Goal: Information Seeking & Learning: Learn about a topic

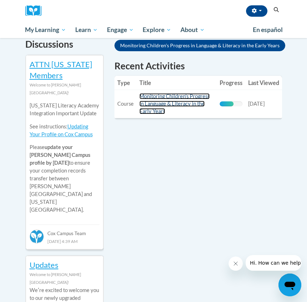
click at [162, 97] on link "Monitoring Children's Progress in Language & Literacy in the Early Years" at bounding box center [174, 103] width 70 height 21
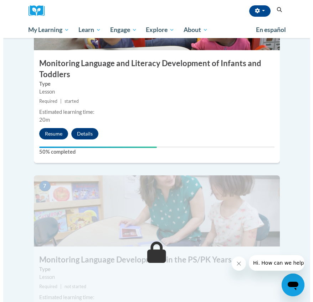
scroll to position [1237, 0]
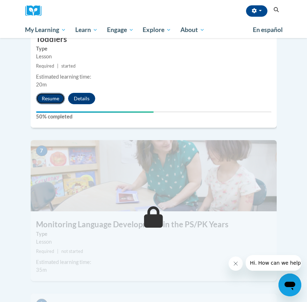
click at [57, 93] on button "Resume" at bounding box center [50, 98] width 29 height 11
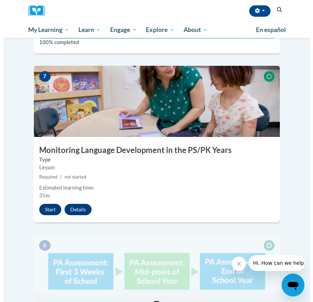
scroll to position [1310, 0]
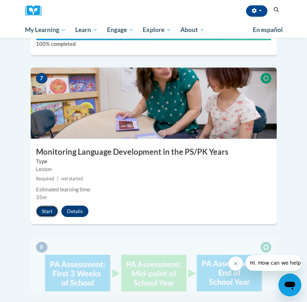
click at [43, 206] on button "Start" at bounding box center [47, 211] width 22 height 11
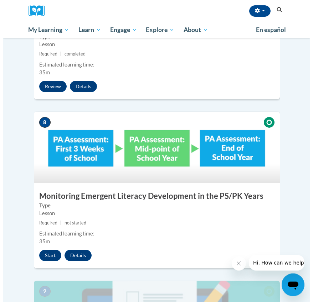
scroll to position [1491, 0]
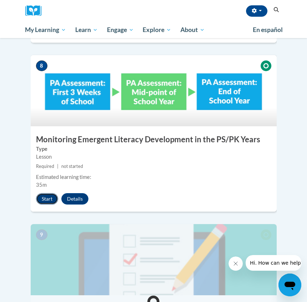
click at [40, 193] on button "Start" at bounding box center [47, 198] width 22 height 11
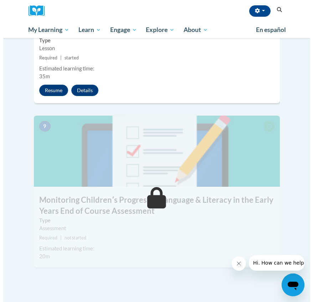
scroll to position [1600, 0]
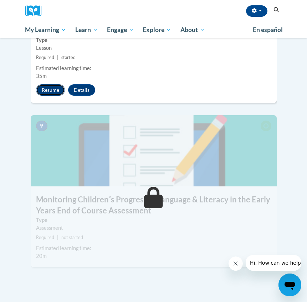
click at [38, 84] on button "Resume" at bounding box center [50, 89] width 29 height 11
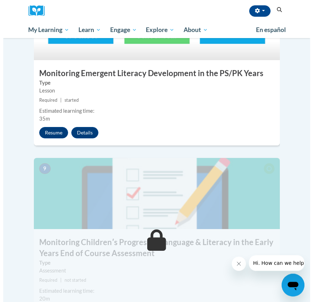
scroll to position [1491, 0]
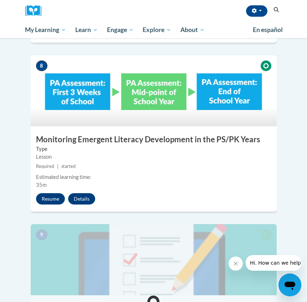
click at [64, 224] on img at bounding box center [154, 259] width 246 height 71
click at [57, 193] on button "Resume" at bounding box center [50, 198] width 29 height 11
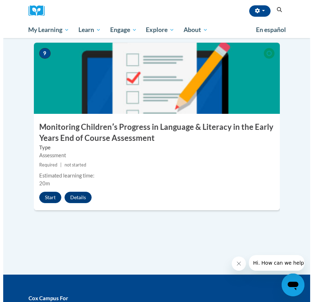
scroll to position [1636, 0]
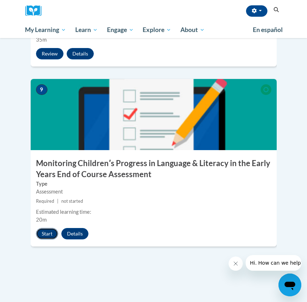
click at [41, 228] on button "Start" at bounding box center [47, 233] width 22 height 11
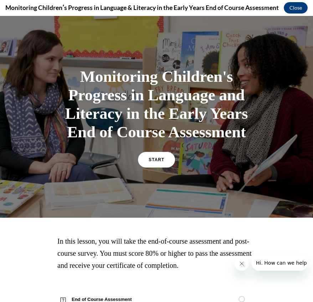
scroll to position [0, 0]
click at [162, 162] on link "START" at bounding box center [156, 160] width 39 height 16
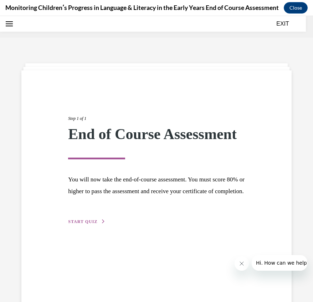
scroll to position [22, 0]
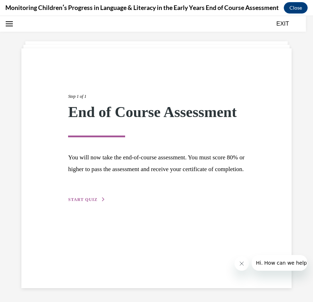
click at [84, 202] on span "START QUIZ" at bounding box center [82, 199] width 29 height 5
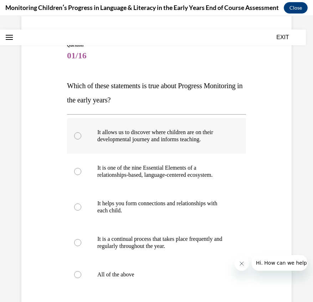
scroll to position [111, 0]
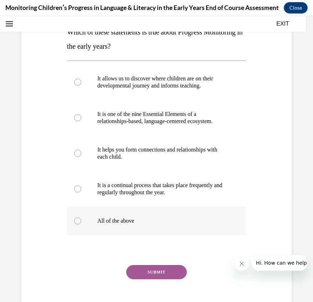
click at [82, 228] on label "All of the above" at bounding box center [156, 221] width 179 height 28
click at [81, 225] on input "All of the above" at bounding box center [77, 221] width 7 height 7
radio input "true"
click at [153, 278] on button "SUBMIT" at bounding box center [156, 272] width 61 height 14
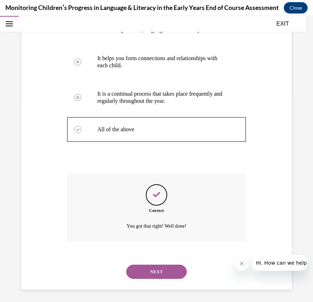
scroll to position [203, 0]
click at [157, 267] on button "NEXT" at bounding box center [156, 271] width 61 height 14
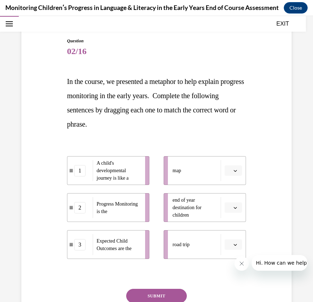
scroll to position [112, 0]
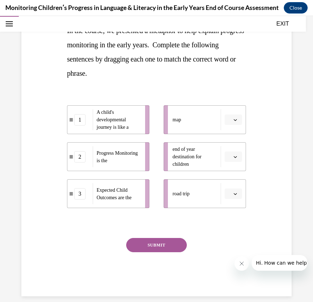
click at [229, 121] on span "Please select an option" at bounding box center [230, 119] width 2 height 7
click at [225, 147] on div "1" at bounding box center [227, 150] width 18 height 14
click at [229, 154] on button "button" at bounding box center [232, 157] width 17 height 11
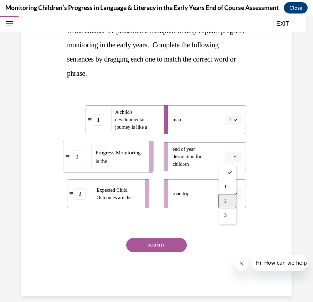
click at [222, 198] on div "2" at bounding box center [227, 201] width 18 height 14
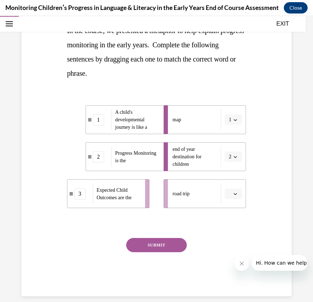
click at [234, 194] on icon "button" at bounding box center [235, 194] width 3 height 2
click at [224, 253] on span "3" at bounding box center [225, 253] width 2 height 6
click at [162, 248] on button "SUBMIT" at bounding box center [156, 245] width 61 height 14
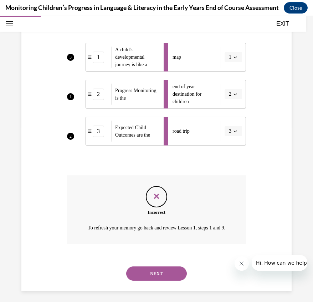
scroll to position [178, 0]
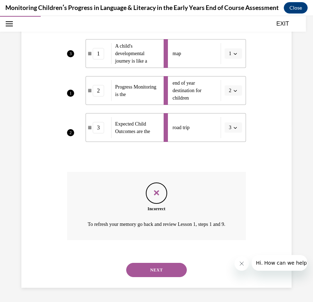
click at [226, 51] on li "map 1" at bounding box center [204, 53] width 82 height 29
click at [228, 56] on li "map 1" at bounding box center [204, 53] width 82 height 29
click at [157, 269] on button "NEXT" at bounding box center [156, 270] width 61 height 14
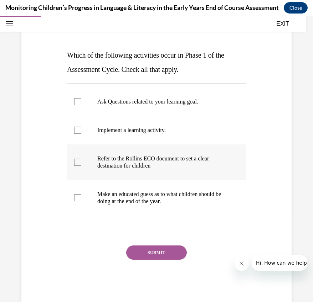
scroll to position [95, 0]
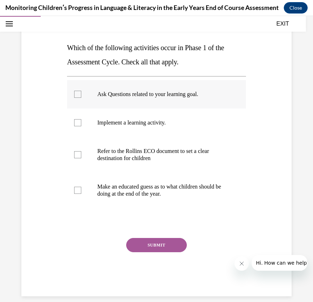
click at [77, 98] on div at bounding box center [77, 94] width 7 height 7
click at [77, 98] on input "Ask Questions related to your learning goal." at bounding box center [77, 94] width 7 height 7
checkbox input "true"
click at [77, 127] on label "Implement a learning activity." at bounding box center [156, 123] width 179 height 28
click at [77, 126] on input "Implement a learning activity." at bounding box center [77, 122] width 7 height 7
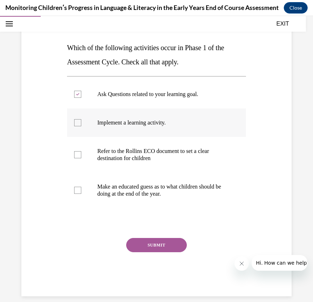
checkbox input "true"
click at [80, 158] on label "Refer to the Rollins ECO document to set a clear destination for children" at bounding box center [156, 155] width 179 height 36
click at [80, 158] on input "Refer to the Rollins ECO document to set a clear destination for children" at bounding box center [77, 154] width 7 height 7
checkbox input "true"
click at [78, 192] on div at bounding box center [77, 190] width 7 height 7
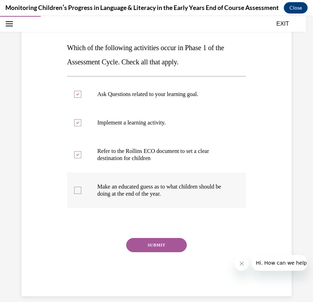
click at [78, 192] on input "Make an educated guess as to what children should be doing at the end of the ye…" at bounding box center [77, 190] width 7 height 7
checkbox input "true"
click at [165, 247] on button "SUBMIT" at bounding box center [156, 245] width 61 height 14
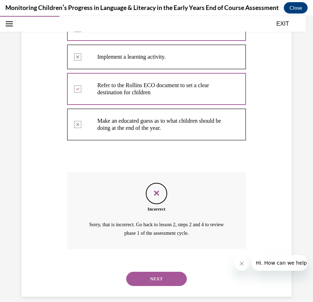
scroll to position [161, 0]
click at [146, 273] on button "NEXT" at bounding box center [156, 279] width 61 height 14
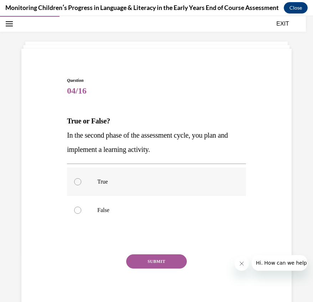
scroll to position [38, 0]
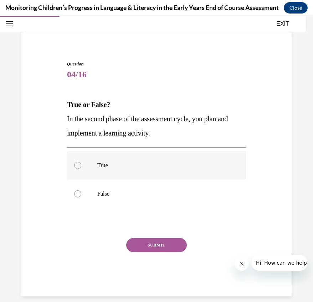
click at [77, 167] on div at bounding box center [77, 165] width 7 height 7
click at [77, 167] on input "True" at bounding box center [77, 165] width 7 height 7
radio input "true"
click at [154, 243] on button "SUBMIT" at bounding box center [156, 245] width 61 height 14
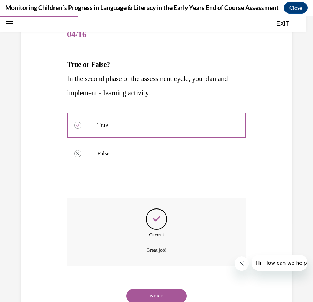
scroll to position [96, 0]
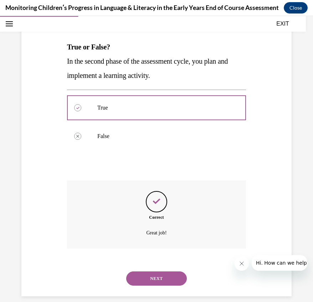
click at [149, 272] on button "NEXT" at bounding box center [156, 279] width 61 height 14
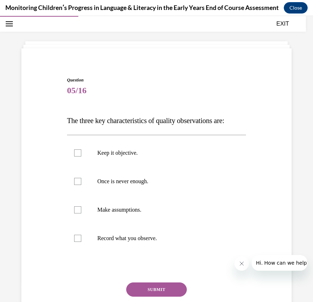
scroll to position [22, 0]
click at [76, 239] on div at bounding box center [77, 238] width 7 height 7
click at [76, 239] on input "Record what you observe." at bounding box center [77, 238] width 7 height 7
checkbox input "true"
click at [143, 288] on button "SUBMIT" at bounding box center [156, 290] width 61 height 14
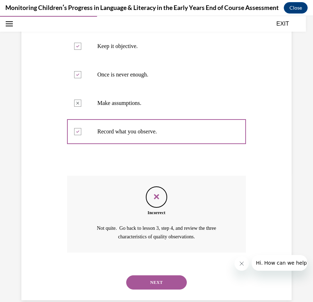
scroll to position [133, 0]
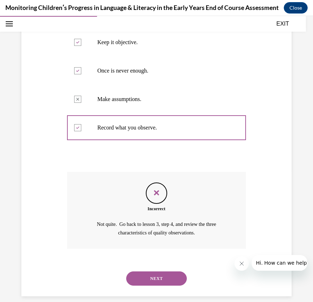
click at [162, 272] on button "NEXT" at bounding box center [156, 279] width 61 height 14
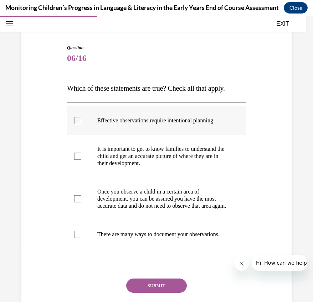
scroll to position [48, 0]
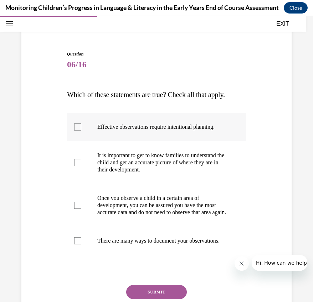
click at [75, 131] on div at bounding box center [77, 127] width 7 height 7
click at [75, 131] on input "Effective observations require intentional planning." at bounding box center [77, 127] width 7 height 7
checkbox input "true"
click at [76, 209] on label "Once you observe a child in a certain area of development, you can be assured y…" at bounding box center [156, 205] width 179 height 43
click at [76, 209] on input "Once you observe a child in a certain area of development, you can be assured y…" at bounding box center [77, 205] width 7 height 7
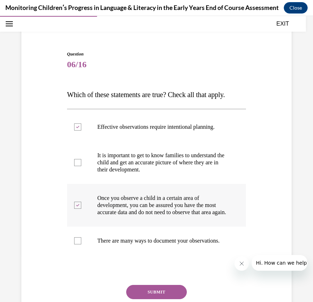
click at [76, 209] on div at bounding box center [77, 205] width 7 height 7
click at [76, 209] on input "Once you observe a child in a certain area of development, you can be assured y…" at bounding box center [77, 205] width 7 height 7
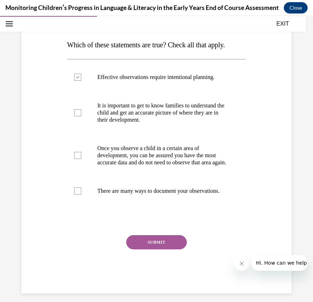
scroll to position [116, 0]
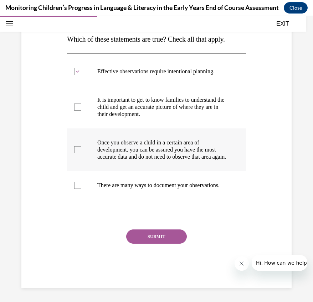
click at [74, 152] on label "Once you observe a child in a certain area of development, you can be assured y…" at bounding box center [156, 150] width 179 height 43
click at [74, 152] on input "Once you observe a child in a certain area of development, you can be assured y…" at bounding box center [77, 149] width 7 height 7
checkbox input "true"
click at [157, 243] on button "SUBMIT" at bounding box center [156, 237] width 61 height 14
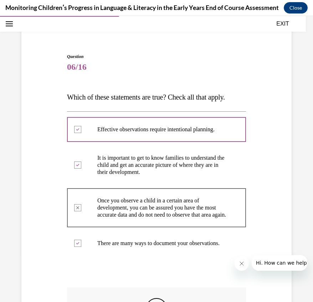
scroll to position [80, 0]
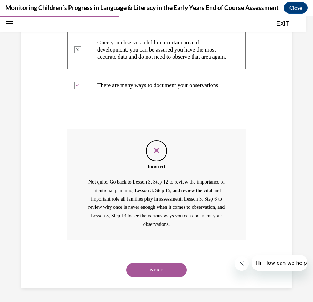
click at [165, 273] on button "NEXT" at bounding box center [156, 270] width 61 height 14
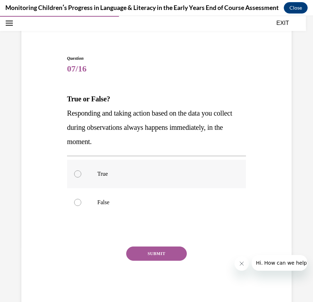
scroll to position [52, 0]
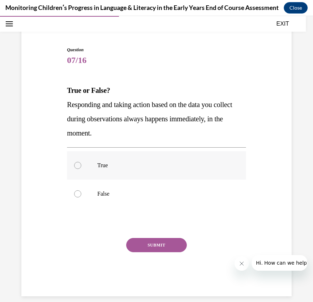
click at [78, 164] on div at bounding box center [77, 165] width 7 height 7
click at [78, 164] on input "True" at bounding box center [77, 165] width 7 height 7
radio input "true"
click at [152, 245] on button "SUBMIT" at bounding box center [156, 245] width 61 height 14
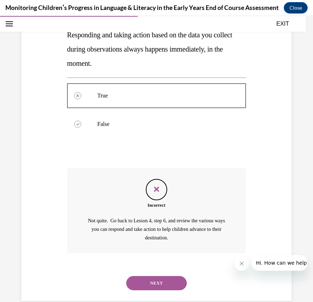
scroll to position [127, 0]
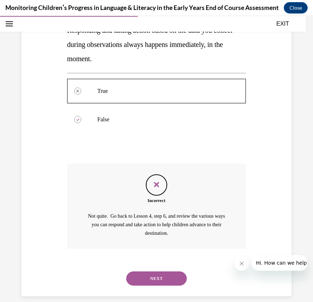
click at [164, 272] on button "NEXT" at bounding box center [156, 279] width 61 height 14
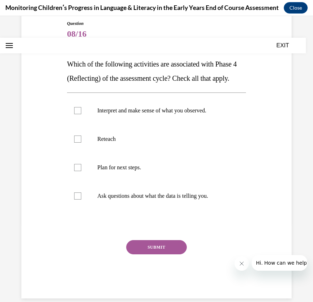
scroll to position [95, 0]
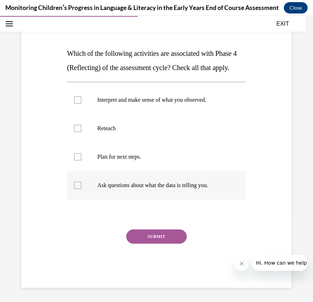
click at [77, 189] on div at bounding box center [77, 185] width 7 height 7
click at [77, 189] on input "Ask questions about what the data is telling you." at bounding box center [77, 185] width 7 height 7
checkbox input "true"
click at [148, 244] on button "SUBMIT" at bounding box center [156, 237] width 61 height 14
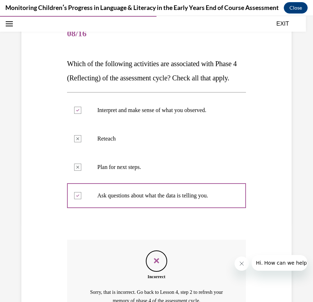
scroll to position [59, 0]
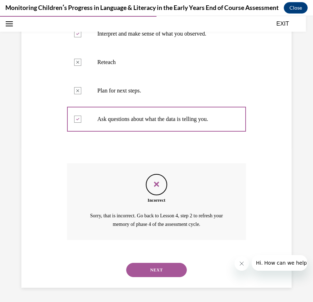
click at [149, 269] on button "NEXT" at bounding box center [156, 270] width 61 height 14
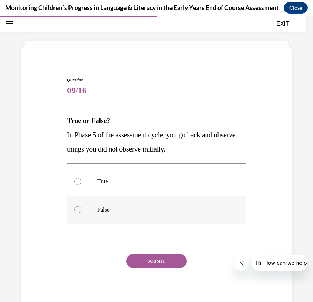
scroll to position [22, 0]
click at [79, 207] on label "False" at bounding box center [156, 210] width 179 height 28
click at [79, 207] on input "False" at bounding box center [77, 210] width 7 height 7
radio input "true"
click at [145, 254] on div "Question 09/16 True or False? In Phase 5 of the assessment cycle, you go back a…" at bounding box center [156, 195] width 179 height 236
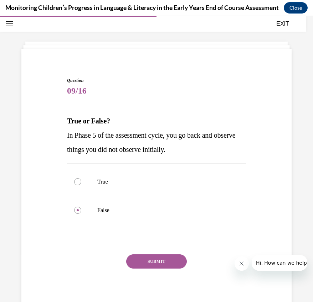
click at [146, 262] on button "SUBMIT" at bounding box center [156, 262] width 61 height 14
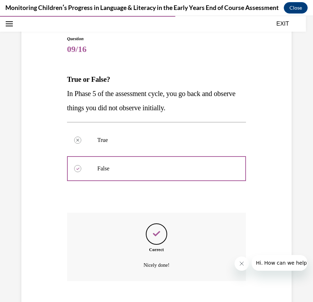
scroll to position [96, 0]
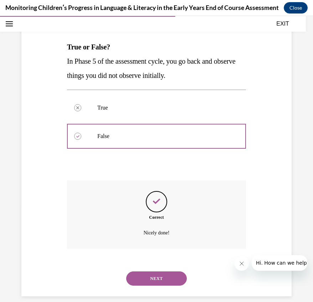
click at [160, 272] on button "NEXT" at bounding box center [156, 279] width 61 height 14
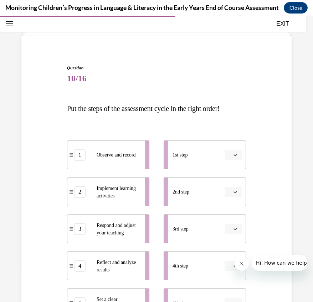
scroll to position [68, 0]
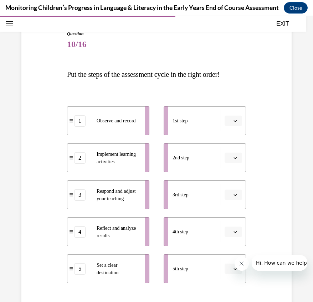
click at [233, 122] on icon "button" at bounding box center [235, 121] width 4 height 4
click at [224, 148] on div "1" at bounding box center [227, 151] width 18 height 14
click at [231, 155] on button "button" at bounding box center [232, 158] width 17 height 11
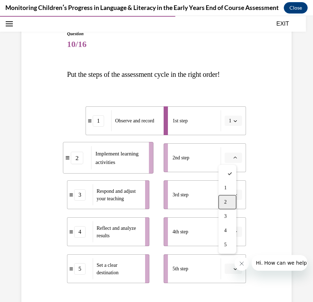
click at [226, 205] on span "2" at bounding box center [225, 202] width 2 height 6
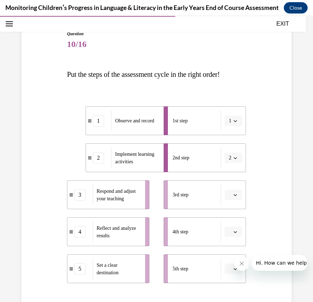
drag, startPoint x: 231, startPoint y: 193, endPoint x: 229, endPoint y: 208, distance: 15.4
click at [232, 194] on span "button" at bounding box center [234, 195] width 5 height 5
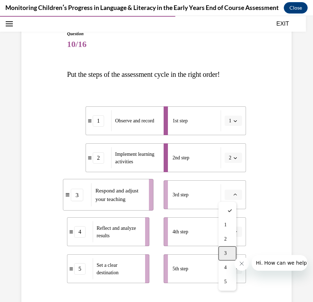
click at [225, 255] on span "3" at bounding box center [225, 254] width 2 height 6
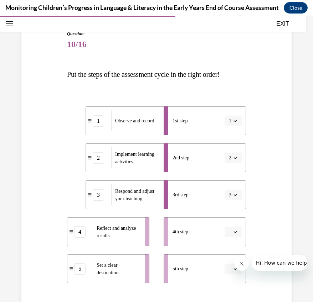
click at [233, 230] on icon "button" at bounding box center [235, 232] width 4 height 4
drag, startPoint x: 225, startPoint y: 201, endPoint x: 225, endPoint y: 237, distance: 35.6
click at [225, 202] on span "4" at bounding box center [225, 202] width 2 height 6
click at [234, 273] on button "button" at bounding box center [232, 269] width 17 height 11
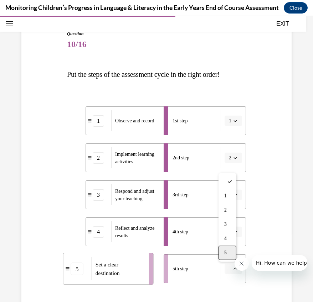
click at [227, 255] on div "5" at bounding box center [227, 253] width 18 height 14
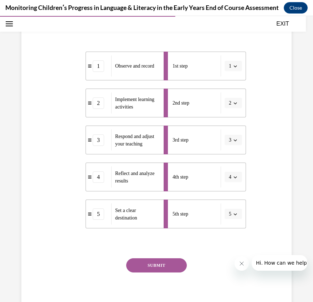
scroll to position [143, 0]
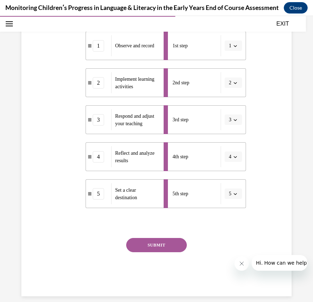
click at [137, 239] on button "SUBMIT" at bounding box center [156, 245] width 61 height 14
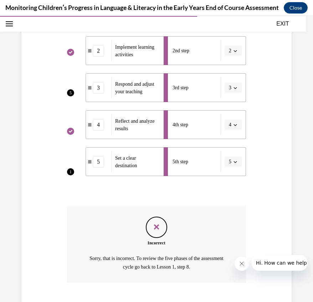
scroll to position [210, 0]
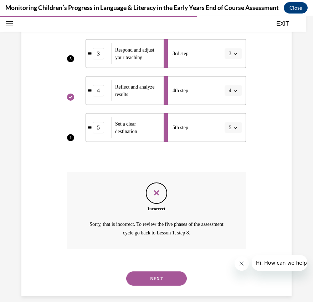
click at [151, 272] on button "NEXT" at bounding box center [156, 279] width 61 height 14
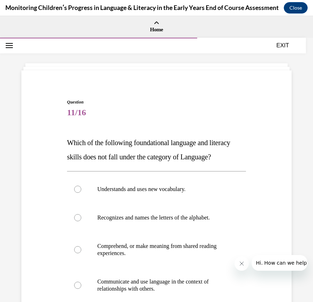
scroll to position [109, 0]
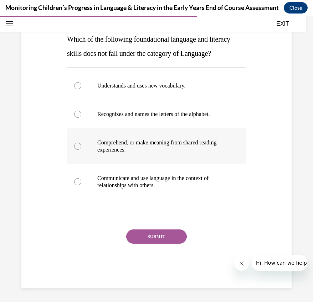
click at [80, 156] on label "Comprehend, or make meaning from shared reading experiences." at bounding box center [156, 147] width 179 height 36
click at [76, 150] on div at bounding box center [77, 146] width 7 height 7
click at [76, 150] on input "Comprehend, or make meaning from shared reading experiences." at bounding box center [77, 146] width 7 height 7
radio input "true"
click at [162, 244] on button "SUBMIT" at bounding box center [156, 237] width 61 height 14
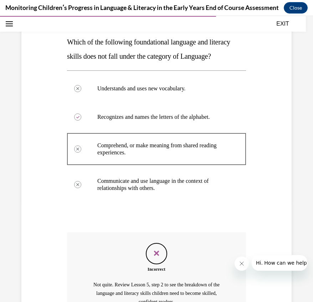
scroll to position [81, 0]
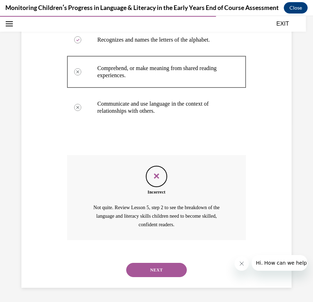
click at [153, 272] on button "NEXT" at bounding box center [156, 270] width 61 height 14
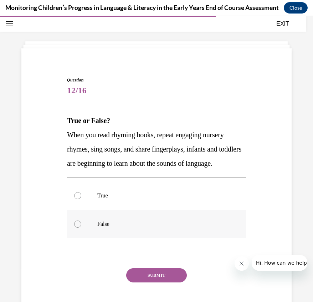
scroll to position [22, 0]
click at [74, 200] on div at bounding box center [77, 196] width 7 height 7
click at [74, 200] on input "True" at bounding box center [77, 196] width 7 height 7
radio input "true"
click at [163, 283] on button "SUBMIT" at bounding box center [156, 276] width 61 height 14
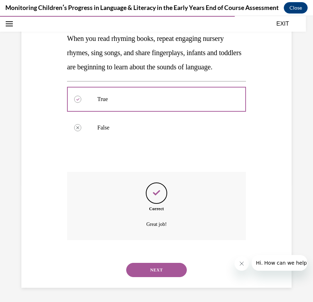
scroll to position [124, 0]
click at [161, 271] on button "NEXT" at bounding box center [156, 270] width 61 height 14
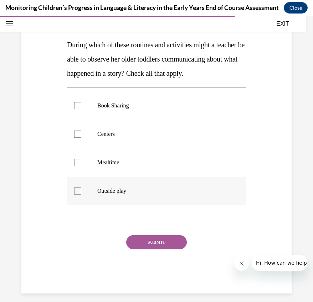
scroll to position [109, 0]
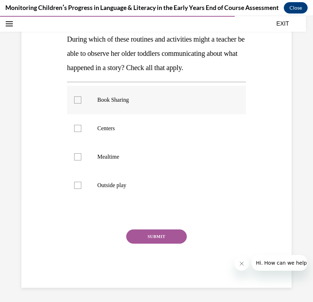
click at [79, 104] on div at bounding box center [77, 99] width 7 height 7
click at [79, 104] on input "Book Sharing" at bounding box center [77, 99] width 7 height 7
checkbox input "true"
click at [148, 242] on button "SUBMIT" at bounding box center [156, 237] width 61 height 14
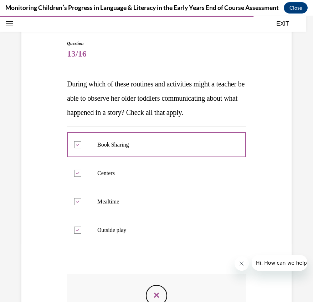
scroll to position [13, 0]
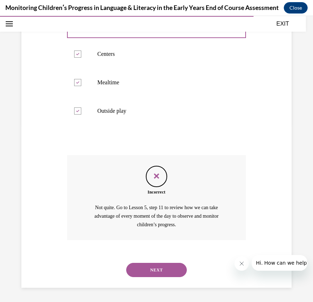
click at [156, 267] on button "NEXT" at bounding box center [156, 270] width 61 height 14
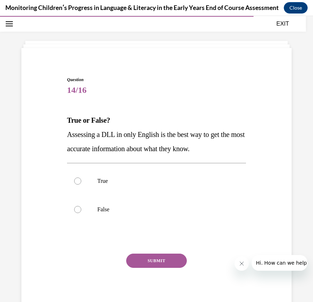
scroll to position [22, 0]
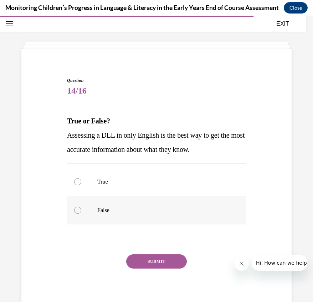
click at [76, 210] on div at bounding box center [77, 210] width 7 height 7
click at [76, 210] on input "False" at bounding box center [77, 210] width 7 height 7
radio input "true"
click at [78, 182] on div at bounding box center [77, 181] width 7 height 7
click at [78, 182] on input "True" at bounding box center [77, 181] width 7 height 7
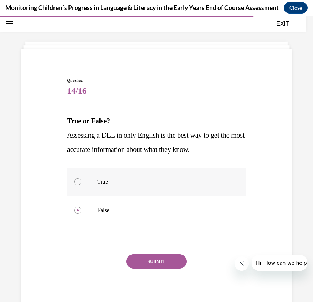
radio input "true"
click at [146, 262] on button "SUBMIT" at bounding box center [156, 262] width 61 height 14
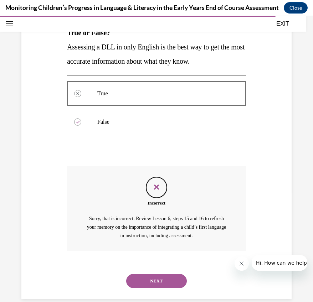
scroll to position [112, 0]
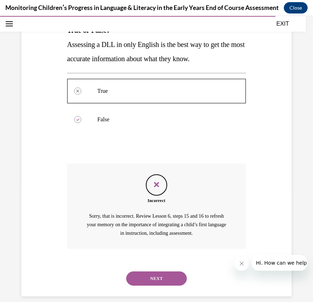
click at [152, 272] on button "NEXT" at bounding box center [156, 279] width 61 height 14
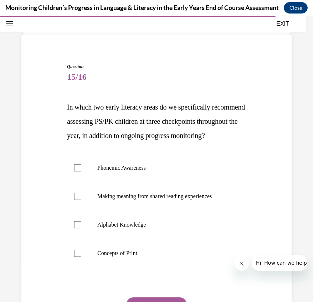
scroll to position [68, 0]
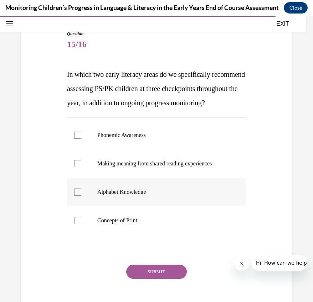
click at [76, 196] on div at bounding box center [77, 192] width 7 height 7
click at [76, 196] on input "Alphabet Knowledge" at bounding box center [77, 192] width 7 height 7
checkbox input "true"
click at [156, 279] on button "SUBMIT" at bounding box center [156, 272] width 61 height 14
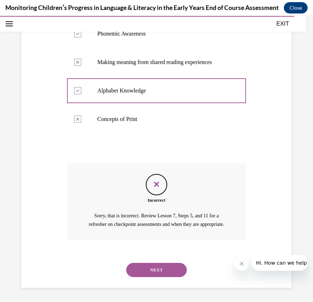
scroll to position [150, 0]
click at [156, 267] on button "NEXT" at bounding box center [156, 270] width 61 height 14
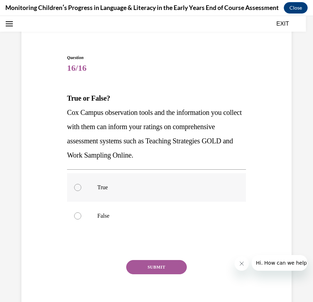
scroll to position [67, 0]
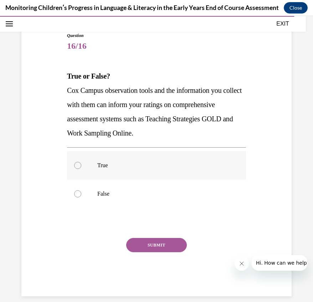
click at [77, 165] on div at bounding box center [77, 165] width 7 height 7
click at [77, 165] on input "True" at bounding box center [77, 165] width 7 height 7
radio input "true"
click at [136, 245] on button "SUBMIT" at bounding box center [156, 245] width 61 height 14
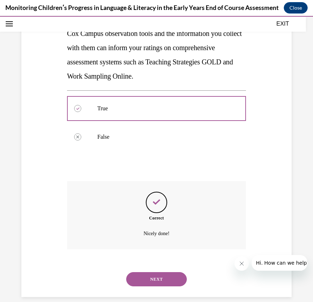
scroll to position [124, 0]
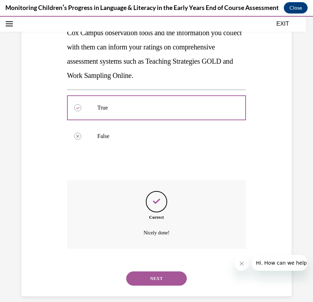
click at [154, 272] on button "NEXT" at bounding box center [156, 279] width 61 height 14
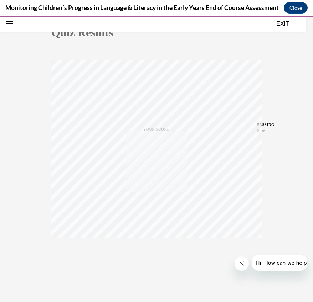
scroll to position [79, 0]
click at [154, 256] on icon "button" at bounding box center [156, 259] width 25 height 8
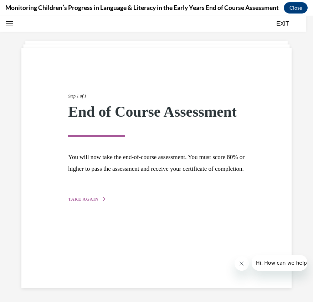
scroll to position [22, 0]
click at [77, 202] on span "TAKE AGAIN" at bounding box center [83, 199] width 30 height 5
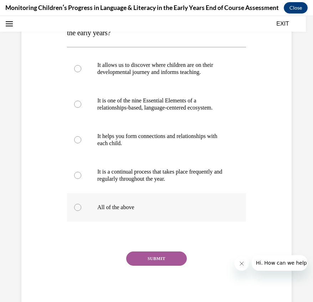
scroll to position [56, 0]
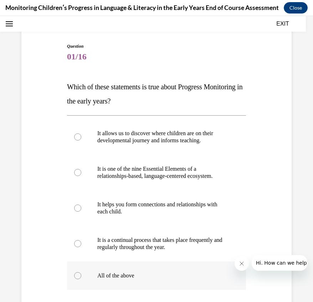
click at [78, 279] on div at bounding box center [77, 275] width 7 height 7
click at [78, 279] on input "All of the above" at bounding box center [77, 275] width 7 height 7
radio input "true"
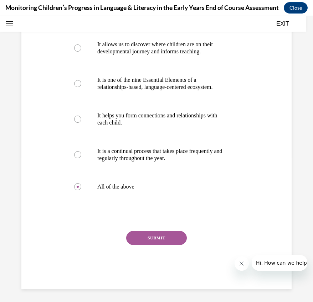
click at [151, 243] on button "SUBMIT" at bounding box center [156, 238] width 61 height 14
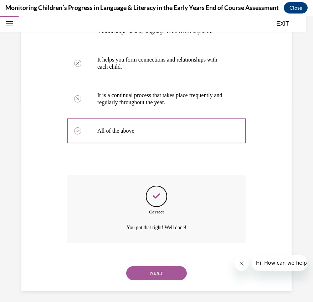
scroll to position [203, 0]
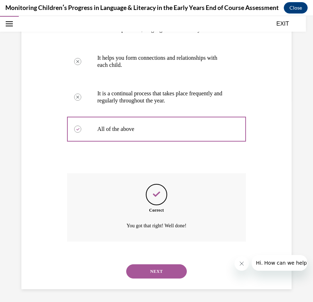
click at [151, 268] on button "NEXT" at bounding box center [156, 271] width 61 height 14
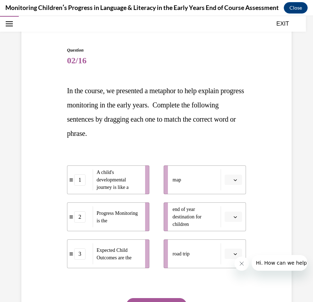
scroll to position [112, 0]
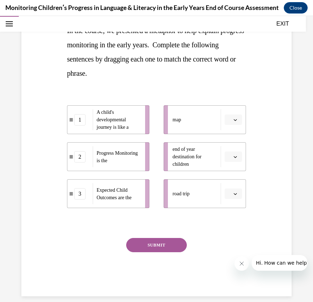
click at [229, 122] on span "Please select an option" at bounding box center [230, 119] width 2 height 7
click at [225, 178] on span "3" at bounding box center [225, 178] width 2 height 6
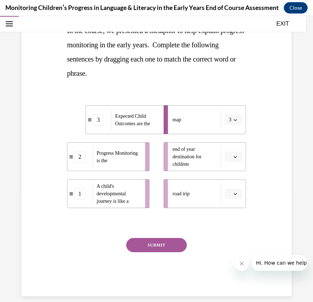
click at [232, 159] on span "button" at bounding box center [234, 156] width 5 height 5
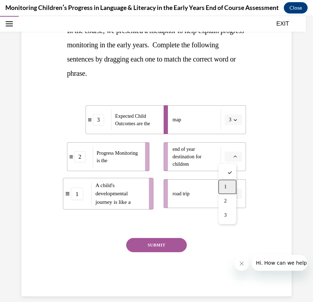
click at [228, 186] on div "1" at bounding box center [227, 187] width 18 height 14
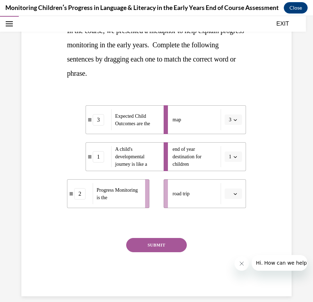
click at [232, 196] on span "button" at bounding box center [234, 194] width 5 height 5
click at [226, 241] on div "2" at bounding box center [227, 238] width 18 height 14
click at [177, 244] on button "SUBMIT" at bounding box center [156, 245] width 61 height 14
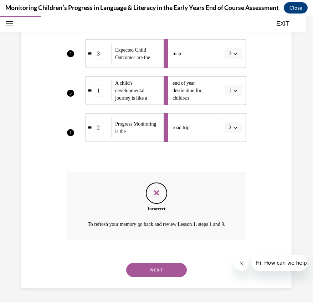
scroll to position [144, 0]
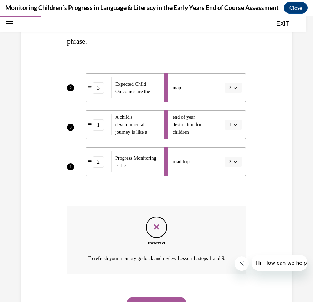
click at [230, 163] on li "road trip 2" at bounding box center [204, 161] width 82 height 29
click at [235, 89] on li "map 3" at bounding box center [204, 87] width 82 height 29
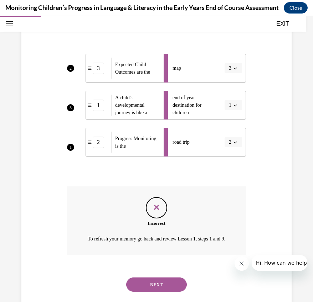
scroll to position [178, 0]
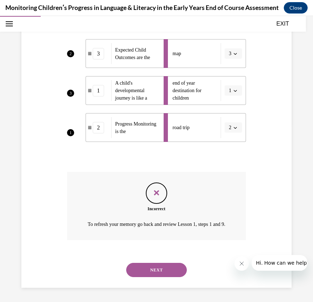
click at [159, 266] on button "NEXT" at bounding box center [156, 270] width 61 height 14
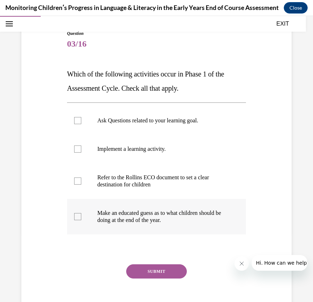
scroll to position [95, 0]
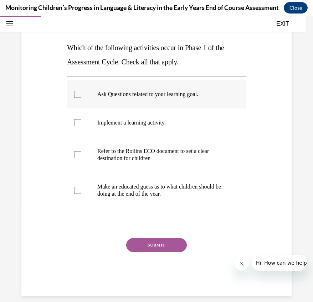
click at [74, 96] on div at bounding box center [77, 94] width 7 height 7
click at [74, 96] on input "Ask Questions related to your learning goal." at bounding box center [77, 94] width 7 height 7
checkbox input "true"
click at [78, 153] on div at bounding box center [77, 154] width 7 height 7
click at [78, 153] on input "Refer to the Rollins ECO document to set a clear destination for children" at bounding box center [77, 154] width 7 height 7
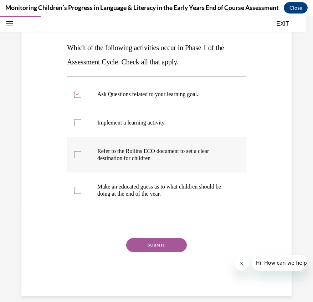
checkbox input "true"
click at [154, 241] on button "SUBMIT" at bounding box center [156, 245] width 61 height 14
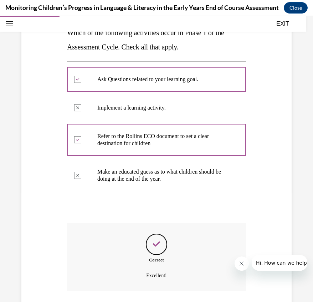
scroll to position [153, 0]
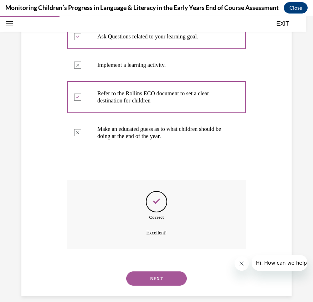
click at [155, 272] on button "NEXT" at bounding box center [156, 279] width 61 height 14
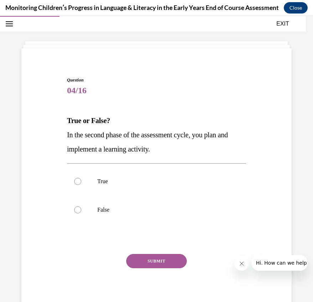
scroll to position [22, 0]
click at [74, 182] on div at bounding box center [77, 181] width 7 height 7
click at [74, 182] on input "True" at bounding box center [77, 181] width 7 height 7
radio input "true"
click at [141, 264] on button "SUBMIT" at bounding box center [156, 262] width 61 height 14
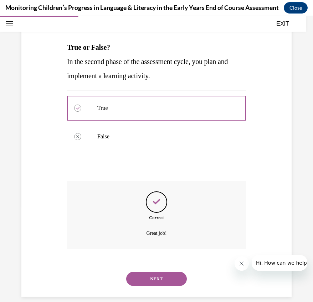
scroll to position [96, 0]
click at [157, 272] on button "NEXT" at bounding box center [156, 279] width 61 height 14
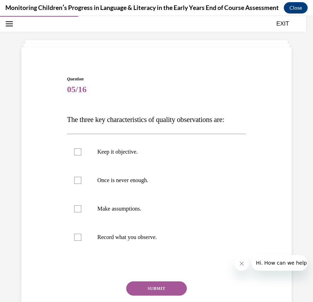
scroll to position [22, 0]
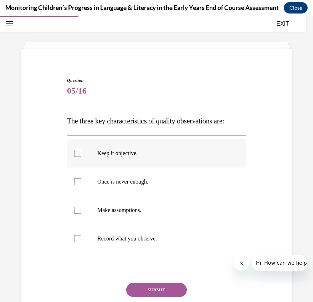
click at [76, 156] on div at bounding box center [77, 153] width 7 height 7
click at [76, 156] on input "Keep it objective." at bounding box center [77, 153] width 7 height 7
checkbox input "true"
click at [79, 184] on div at bounding box center [77, 181] width 7 height 7
click at [79, 184] on input "Once is never enough." at bounding box center [77, 181] width 7 height 7
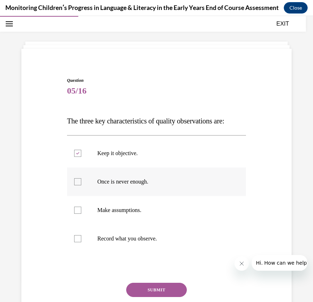
checkbox input "true"
click at [159, 292] on button "SUBMIT" at bounding box center [156, 290] width 61 height 14
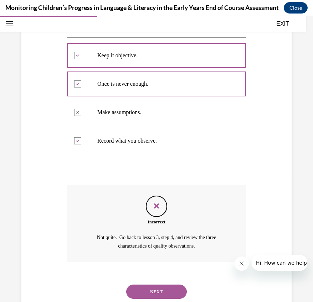
scroll to position [133, 0]
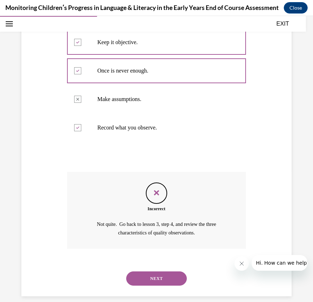
click at [149, 272] on button "NEXT" at bounding box center [156, 279] width 61 height 14
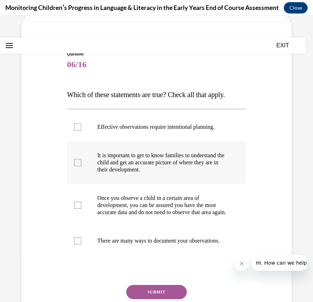
scroll to position [68, 0]
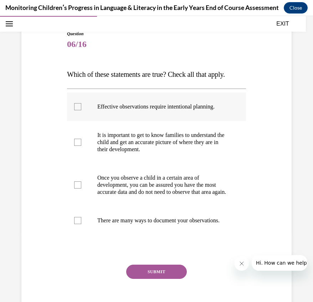
click at [79, 107] on div at bounding box center [77, 106] width 7 height 7
click at [79, 107] on input "Effective observations require intentional planning." at bounding box center [77, 106] width 7 height 7
checkbox input "true"
click at [76, 146] on div at bounding box center [77, 142] width 7 height 7
click at [76, 146] on input "It is important to get to know families to understand the child and get an accu…" at bounding box center [77, 142] width 7 height 7
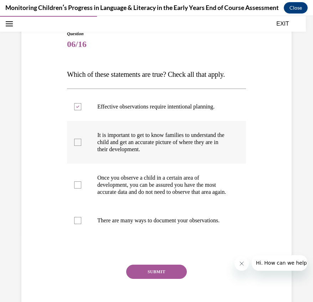
checkbox input "true"
click at [76, 224] on div at bounding box center [77, 220] width 7 height 7
click at [76, 224] on input "There are many ways to document your observations." at bounding box center [77, 220] width 7 height 7
checkbox input "true"
click at [141, 279] on button "SUBMIT" at bounding box center [156, 272] width 61 height 14
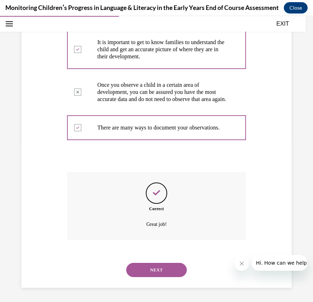
scroll to position [174, 0]
click at [151, 272] on button "NEXT" at bounding box center [156, 270] width 61 height 14
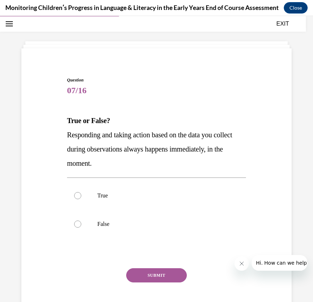
scroll to position [22, 0]
click at [76, 225] on div at bounding box center [77, 224] width 7 height 7
click at [76, 225] on input "False" at bounding box center [77, 224] width 7 height 7
radio input "true"
click at [152, 280] on button "SUBMIT" at bounding box center [156, 276] width 61 height 14
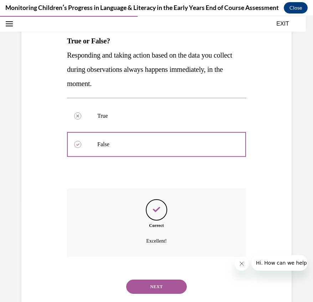
scroll to position [110, 0]
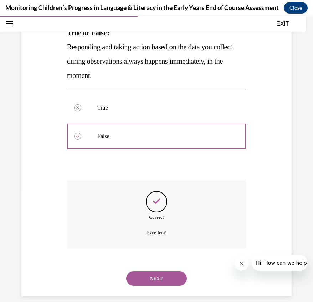
click at [158, 274] on button "NEXT" at bounding box center [156, 279] width 61 height 14
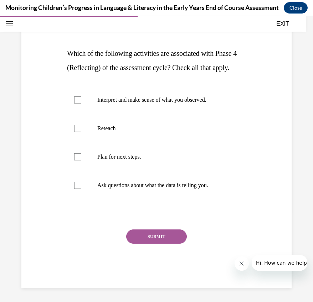
scroll to position [95, 0]
click at [77, 104] on div at bounding box center [77, 99] width 7 height 7
click at [77, 104] on input "Interpret and make sense of what you observed." at bounding box center [77, 99] width 7 height 7
checkbox input "true"
click at [77, 189] on div at bounding box center [77, 185] width 7 height 7
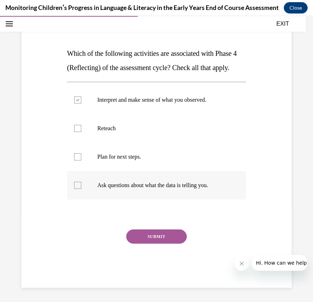
click at [77, 189] on input "Ask questions about what the data is telling you." at bounding box center [77, 185] width 7 height 7
checkbox input "true"
click at [146, 243] on button "SUBMIT" at bounding box center [156, 237] width 61 height 14
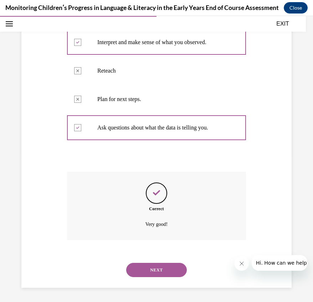
click at [151, 268] on button "NEXT" at bounding box center [156, 270] width 61 height 14
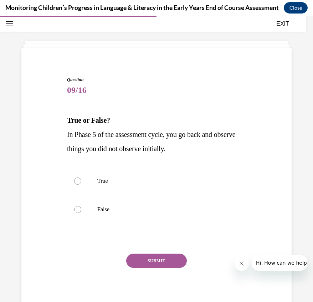
scroll to position [22, 0]
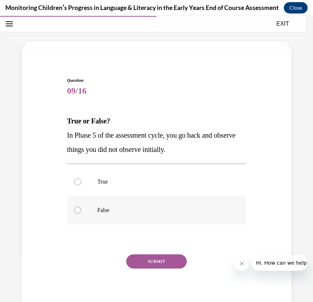
click at [77, 207] on label "False" at bounding box center [156, 210] width 179 height 28
click at [77, 207] on input "False" at bounding box center [77, 210] width 7 height 7
radio input "true"
click at [167, 265] on button "SUBMIT" at bounding box center [156, 262] width 61 height 14
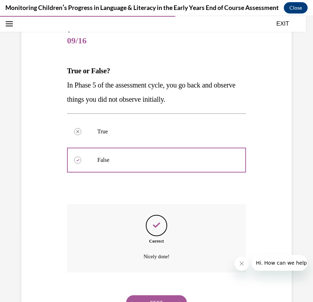
scroll to position [96, 0]
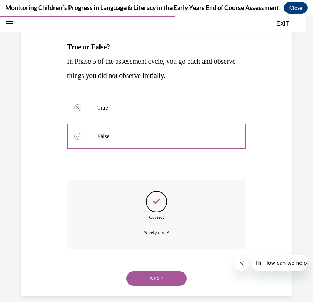
click at [163, 272] on button "NEXT" at bounding box center [156, 279] width 61 height 14
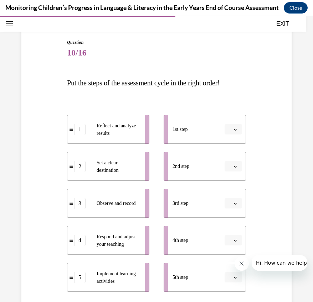
scroll to position [68, 0]
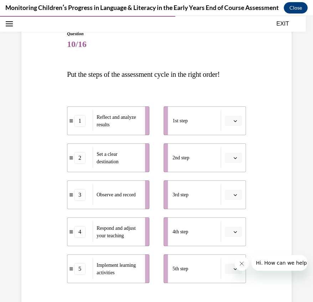
click at [229, 124] on span "Please select an option" at bounding box center [230, 120] width 2 height 7
click at [230, 177] on div "3" at bounding box center [227, 179] width 18 height 14
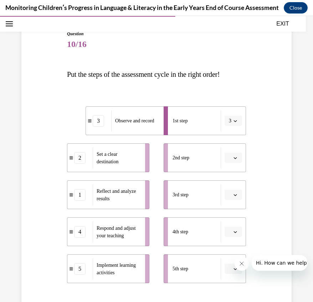
click at [227, 161] on button "button" at bounding box center [232, 158] width 17 height 11
click at [227, 201] on div "2" at bounding box center [227, 202] width 18 height 14
click at [232, 197] on span "button" at bounding box center [234, 195] width 5 height 5
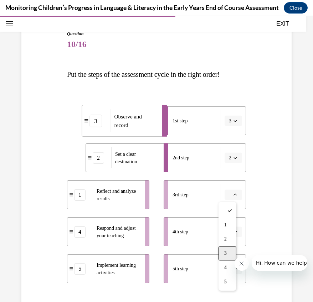
click at [225, 252] on span "3" at bounding box center [225, 254] width 2 height 6
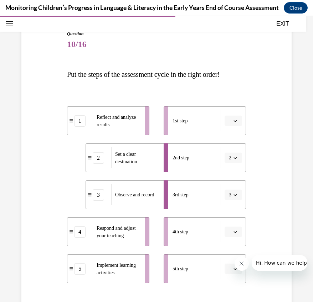
click at [233, 230] on icon "button" at bounding box center [235, 232] width 4 height 4
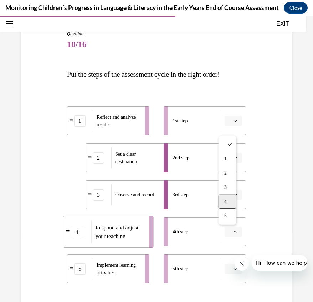
click at [229, 204] on div "4" at bounding box center [227, 202] width 18 height 14
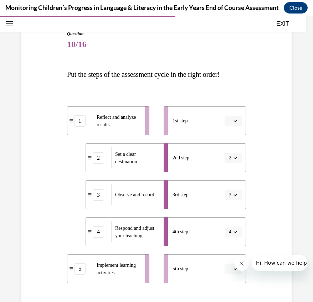
click at [231, 273] on button "button" at bounding box center [232, 269] width 17 height 11
click at [227, 252] on div "5" at bounding box center [227, 253] width 18 height 14
click at [232, 122] on span "button" at bounding box center [234, 121] width 5 height 5
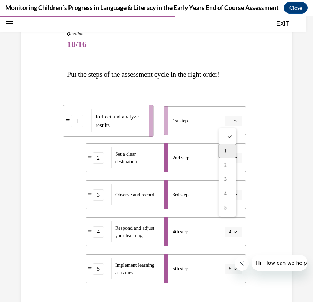
click at [225, 152] on span "1" at bounding box center [225, 151] width 2 height 6
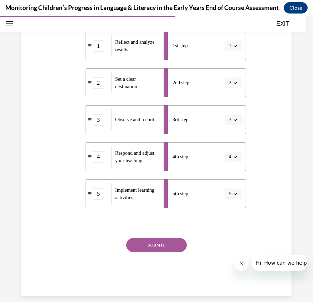
click at [179, 247] on button "SUBMIT" at bounding box center [156, 245] width 61 height 14
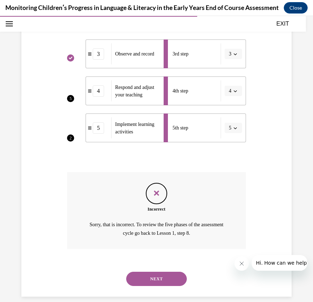
scroll to position [210, 0]
click at [150, 272] on button "NEXT" at bounding box center [156, 279] width 61 height 14
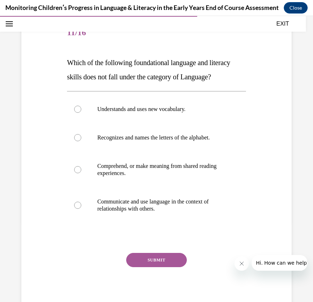
scroll to position [109, 0]
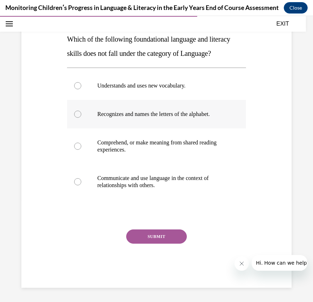
click at [77, 118] on div at bounding box center [77, 114] width 7 height 7
click at [77, 118] on input "Recognizes and names the letters of the alphabet." at bounding box center [77, 114] width 7 height 7
radio input "true"
click at [153, 243] on button "SUBMIT" at bounding box center [156, 237] width 61 height 14
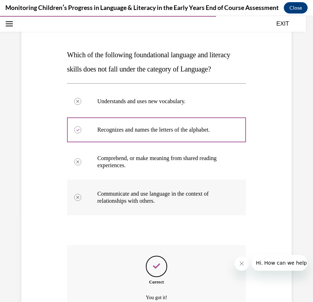
scroll to position [167, 0]
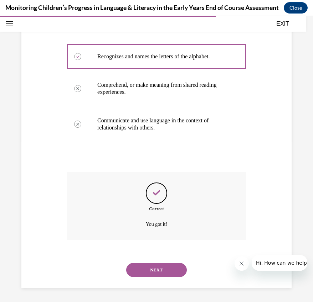
click at [154, 265] on button "NEXT" at bounding box center [156, 270] width 61 height 14
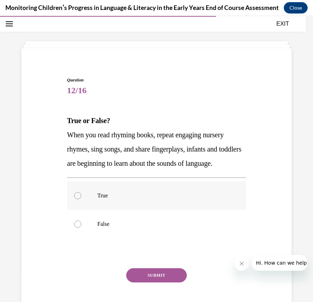
scroll to position [22, 0]
click at [75, 200] on div at bounding box center [77, 196] width 7 height 7
click at [75, 200] on input "True" at bounding box center [77, 196] width 7 height 7
radio input "true"
click at [152, 283] on button "SUBMIT" at bounding box center [156, 276] width 61 height 14
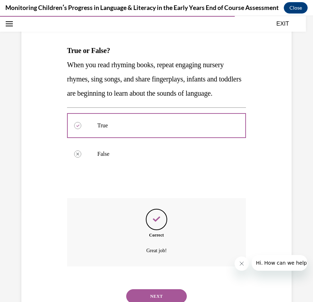
scroll to position [124, 0]
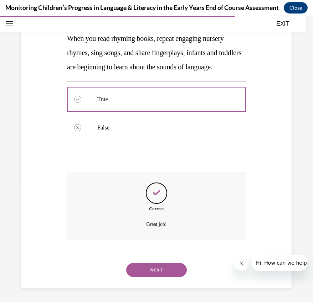
click at [147, 269] on button "NEXT" at bounding box center [156, 270] width 61 height 14
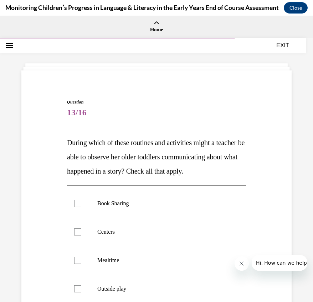
scroll to position [109, 0]
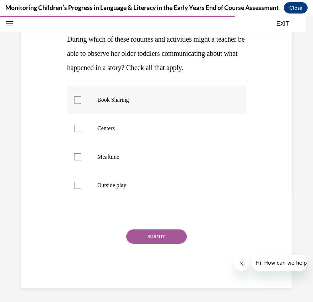
click at [77, 112] on label "Book Sharing" at bounding box center [156, 100] width 179 height 28
click at [77, 104] on input "Book Sharing" at bounding box center [77, 99] width 7 height 7
checkbox input "true"
click at [75, 132] on div at bounding box center [77, 128] width 7 height 7
click at [75, 132] on input "Centers" at bounding box center [77, 128] width 7 height 7
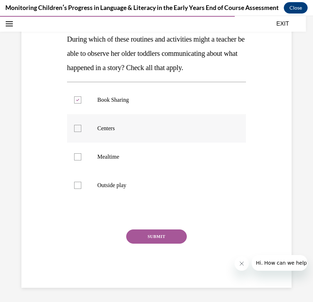
checkbox input "true"
click at [75, 161] on div at bounding box center [77, 156] width 7 height 7
click at [75, 161] on input "Mealtime" at bounding box center [77, 156] width 7 height 7
checkbox input "true"
click at [76, 189] on div at bounding box center [77, 185] width 7 height 7
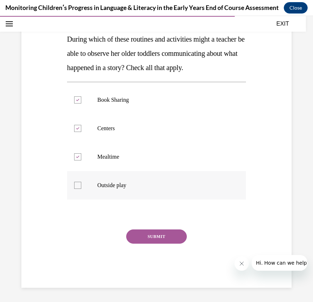
click at [76, 189] on input "Outside play" at bounding box center [77, 185] width 7 height 7
checkbox input "true"
click at [147, 244] on button "SUBMIT" at bounding box center [156, 237] width 61 height 14
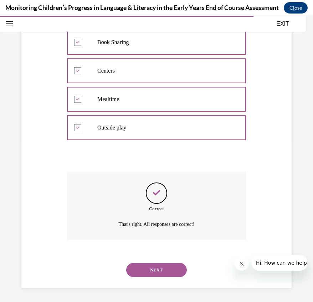
click at [146, 267] on button "NEXT" at bounding box center [156, 270] width 61 height 14
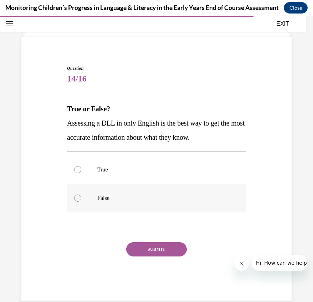
scroll to position [38, 0]
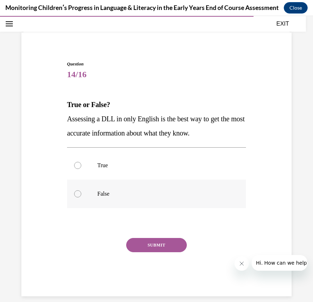
click at [74, 195] on div at bounding box center [77, 193] width 7 height 7
click at [74, 195] on input "False" at bounding box center [77, 193] width 7 height 7
radio input "true"
click at [142, 242] on button "SUBMIT" at bounding box center [156, 245] width 61 height 14
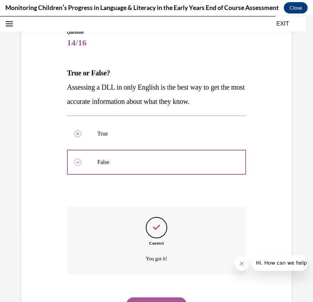
scroll to position [96, 0]
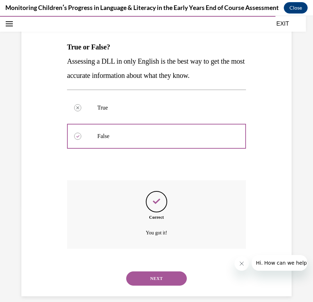
click at [152, 272] on button "NEXT" at bounding box center [156, 279] width 61 height 14
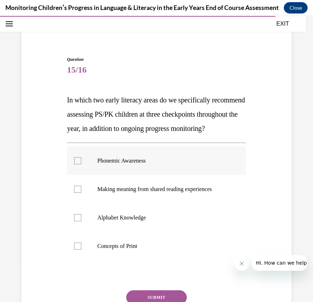
scroll to position [109, 0]
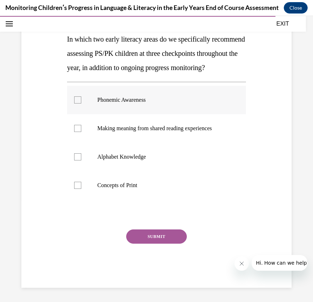
click at [81, 104] on label "Phonemic Awareness" at bounding box center [156, 100] width 179 height 28
click at [81, 104] on input "Phonemic Awareness" at bounding box center [77, 99] width 7 height 7
checkbox input "true"
click at [169, 244] on button "SUBMIT" at bounding box center [156, 237] width 61 height 14
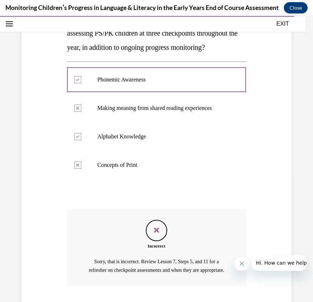
scroll to position [115, 0]
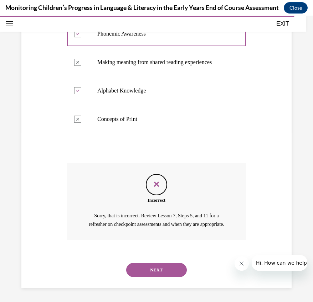
click at [141, 267] on button "NEXT" at bounding box center [156, 270] width 61 height 14
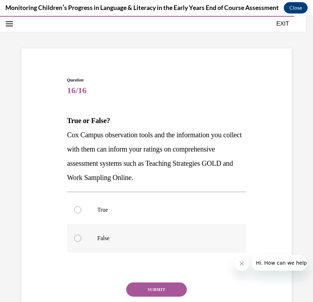
scroll to position [22, 0]
click at [79, 209] on div at bounding box center [77, 210] width 7 height 7
click at [79, 209] on input "True" at bounding box center [77, 210] width 7 height 7
radio input "true"
click at [145, 286] on button "SUBMIT" at bounding box center [156, 290] width 61 height 14
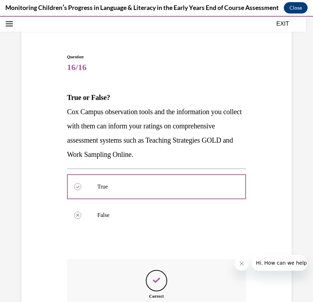
scroll to position [124, 0]
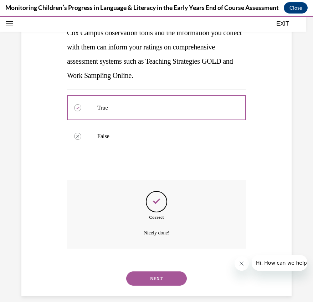
click at [161, 272] on button "NEXT" at bounding box center [156, 279] width 61 height 14
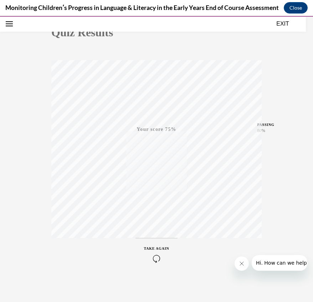
click at [150, 268] on button "TAKE AGAIN" at bounding box center [156, 254] width 42 height 32
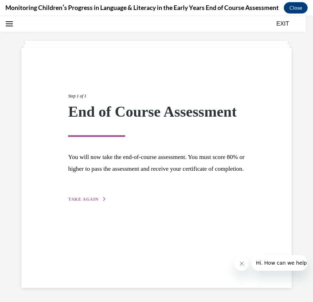
scroll to position [22, 0]
click at [72, 202] on span "TAKE AGAIN" at bounding box center [83, 199] width 30 height 5
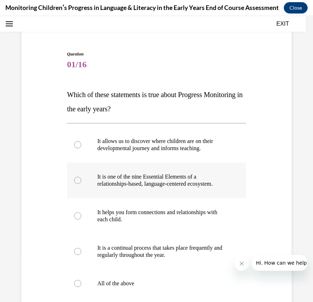
scroll to position [90, 0]
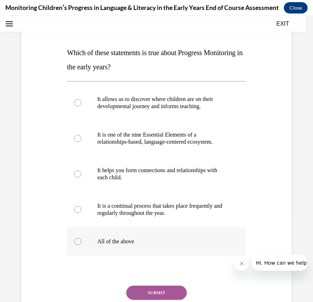
click at [76, 245] on div at bounding box center [77, 241] width 7 height 7
click at [76, 245] on input "All of the above" at bounding box center [77, 241] width 7 height 7
radio input "true"
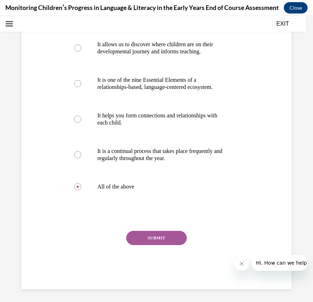
click at [159, 245] on button "SUBMIT" at bounding box center [156, 238] width 61 height 14
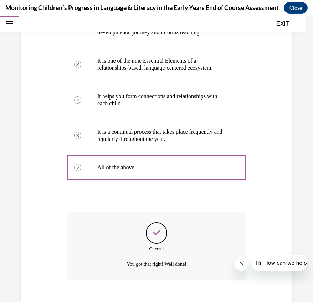
scroll to position [203, 0]
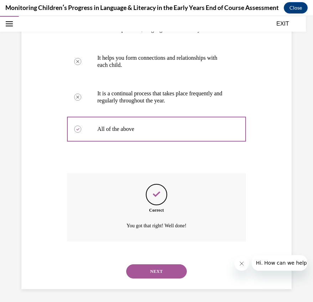
click at [163, 271] on button "NEXT" at bounding box center [156, 271] width 61 height 14
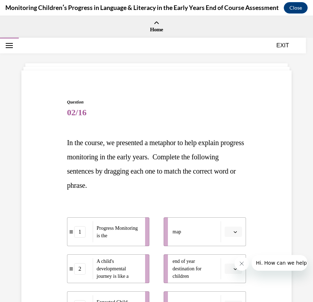
scroll to position [112, 0]
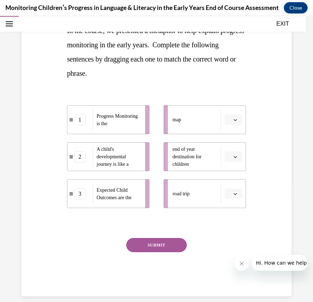
click at [229, 121] on span "Please select an option" at bounding box center [230, 119] width 2 height 7
click at [229, 175] on div "3" at bounding box center [227, 178] width 18 height 14
click at [233, 158] on icon "button" at bounding box center [235, 157] width 4 height 4
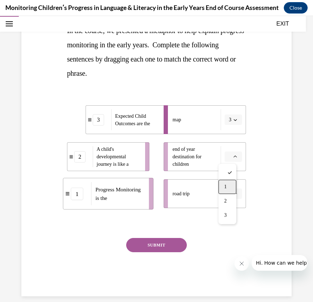
click at [227, 190] on div "1" at bounding box center [227, 187] width 18 height 14
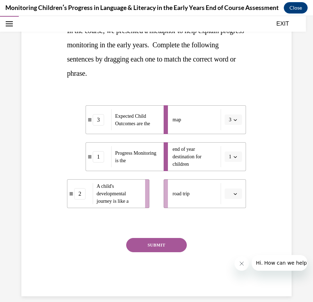
click at [233, 193] on icon "button" at bounding box center [235, 194] width 4 height 4
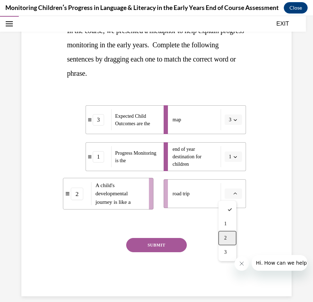
click at [227, 242] on div "2" at bounding box center [227, 238] width 18 height 14
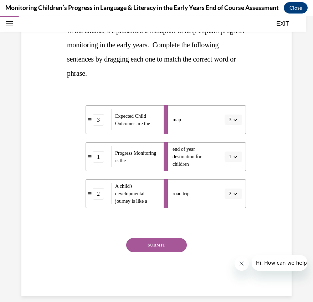
click at [148, 246] on button "SUBMIT" at bounding box center [156, 245] width 61 height 14
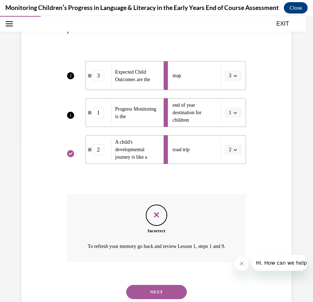
scroll to position [178, 0]
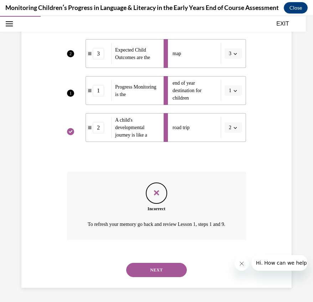
click at [173, 268] on button "NEXT" at bounding box center [156, 270] width 61 height 14
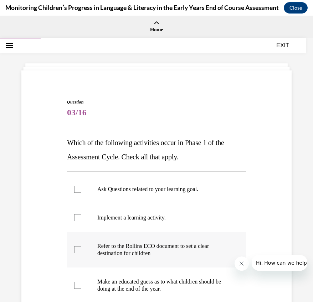
scroll to position [95, 0]
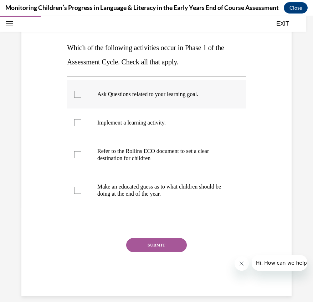
click at [79, 94] on div at bounding box center [77, 94] width 7 height 7
click at [79, 94] on input "Ask Questions related to your learning goal." at bounding box center [77, 94] width 7 height 7
checkbox input "true"
click at [79, 153] on div at bounding box center [77, 154] width 7 height 7
click at [79, 153] on input "Refer to the Rollins ECO document to set a clear destination for children" at bounding box center [77, 154] width 7 height 7
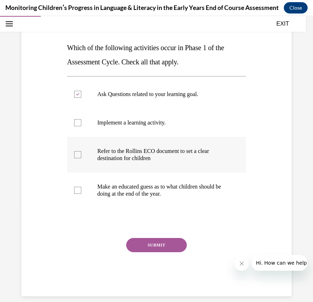
checkbox input "true"
click at [161, 248] on button "SUBMIT" at bounding box center [156, 245] width 61 height 14
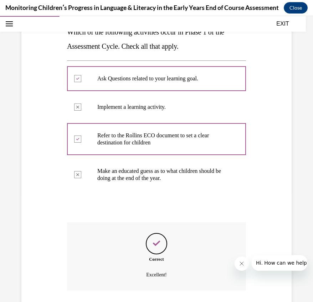
scroll to position [153, 0]
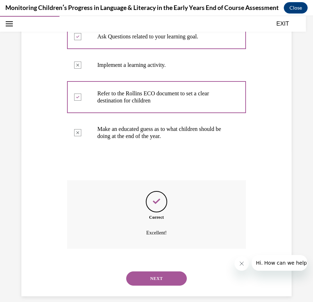
click at [163, 272] on button "NEXT" at bounding box center [156, 279] width 61 height 14
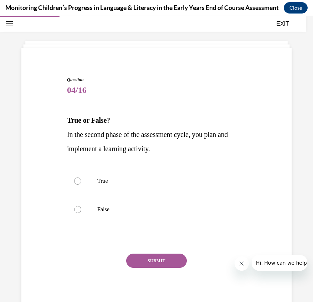
scroll to position [22, 0]
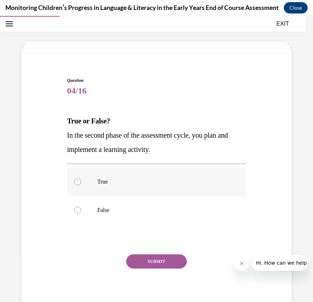
click at [73, 182] on label "True" at bounding box center [156, 182] width 179 height 28
click at [74, 182] on input "True" at bounding box center [77, 181] width 7 height 7
radio input "true"
click at [157, 260] on button "SUBMIT" at bounding box center [156, 262] width 61 height 14
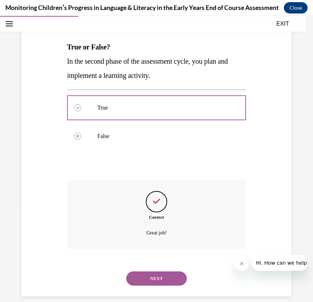
click at [153, 272] on button "NEXT" at bounding box center [156, 279] width 61 height 14
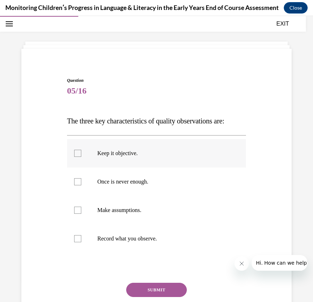
click at [76, 153] on div at bounding box center [77, 153] width 7 height 7
click at [76, 153] on input "Keep it objective." at bounding box center [77, 153] width 7 height 7
checkbox input "true"
click at [80, 183] on div at bounding box center [77, 181] width 7 height 7
click at [80, 183] on input "Once is never enough." at bounding box center [77, 181] width 7 height 7
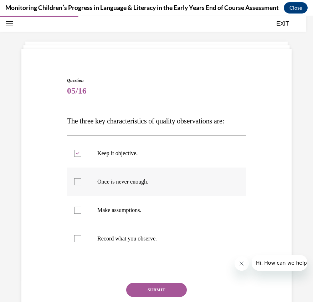
checkbox input "true"
click at [79, 240] on div at bounding box center [77, 238] width 7 height 7
click at [79, 240] on input "Record what you observe." at bounding box center [77, 238] width 7 height 7
checkbox input "true"
click at [149, 287] on button "SUBMIT" at bounding box center [156, 290] width 61 height 14
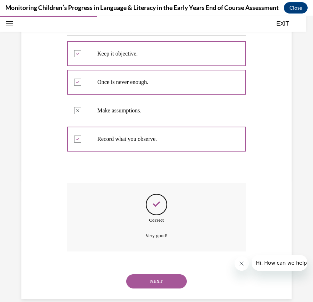
scroll to position [124, 0]
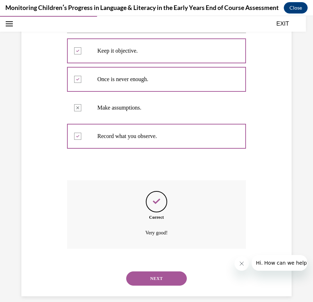
click at [148, 272] on button "NEXT" at bounding box center [156, 279] width 61 height 14
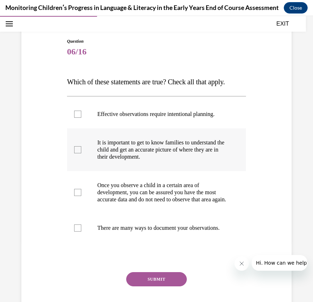
scroll to position [34, 0]
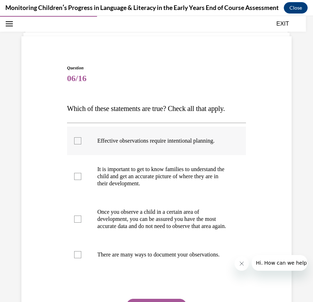
click at [75, 140] on label "Effective observations require intentional planning." at bounding box center [156, 141] width 179 height 28
click at [75, 140] on input "Effective observations require intentional planning." at bounding box center [77, 140] width 7 height 7
checkbox input "true"
click at [78, 180] on div at bounding box center [77, 176] width 7 height 7
click at [78, 180] on input "It is important to get to know families to understand the child and get an accu…" at bounding box center [77, 176] width 7 height 7
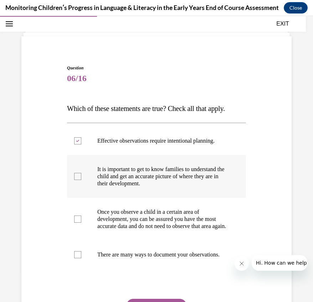
checkbox input "true"
click at [77, 258] on div at bounding box center [77, 254] width 7 height 7
click at [77, 258] on input "There are many ways to document your observations." at bounding box center [77, 254] width 7 height 7
checkbox input "true"
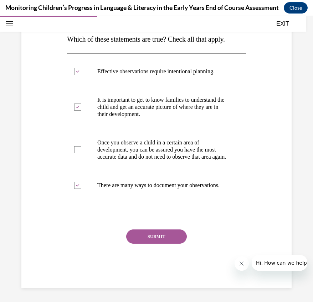
click at [147, 244] on button "SUBMIT" at bounding box center [156, 237] width 61 height 14
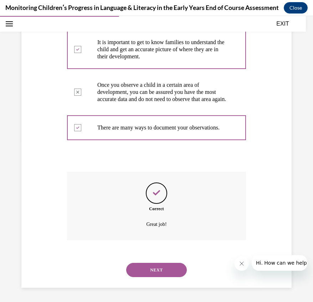
scroll to position [174, 0]
click at [152, 265] on button "NEXT" at bounding box center [156, 270] width 61 height 14
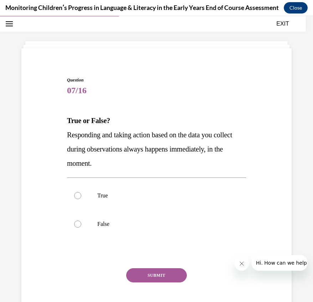
scroll to position [22, 0]
click at [77, 227] on div at bounding box center [77, 224] width 7 height 7
click at [77, 227] on input "False" at bounding box center [77, 224] width 7 height 7
radio input "true"
click at [147, 268] on div "Question 07/16 True or False? Responding and taking action based on the data yo…" at bounding box center [156, 202] width 179 height 250
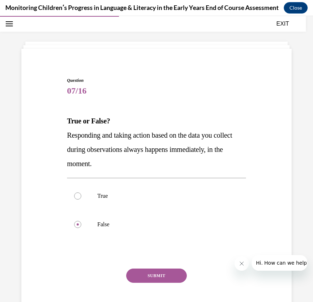
click at [147, 274] on button "SUBMIT" at bounding box center [156, 276] width 61 height 14
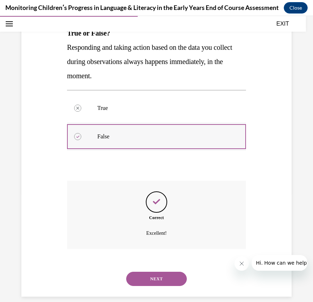
scroll to position [110, 0]
click at [152, 272] on button "NEXT" at bounding box center [156, 279] width 61 height 14
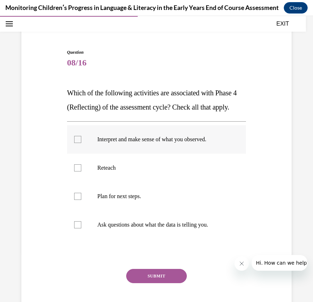
scroll to position [95, 0]
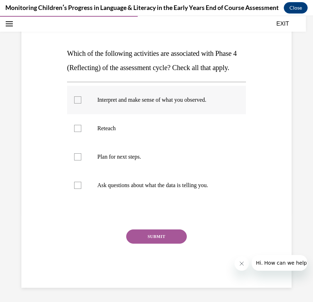
click at [70, 105] on label "Interpret and make sense of what you observed." at bounding box center [156, 100] width 179 height 28
click at [74, 104] on input "Interpret and make sense of what you observed." at bounding box center [77, 99] width 7 height 7
checkbox input "true"
click at [78, 189] on div at bounding box center [77, 185] width 7 height 7
click at [78, 189] on input "Ask questions about what the data is telling you." at bounding box center [77, 185] width 7 height 7
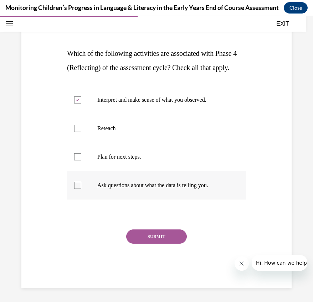
checkbox input "true"
click at [145, 244] on button "SUBMIT" at bounding box center [156, 237] width 61 height 14
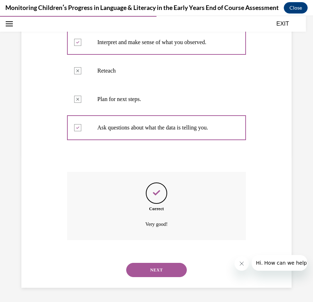
click at [154, 268] on button "NEXT" at bounding box center [156, 270] width 61 height 14
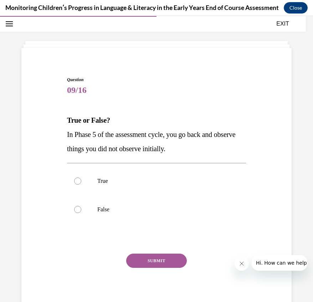
scroll to position [22, 0]
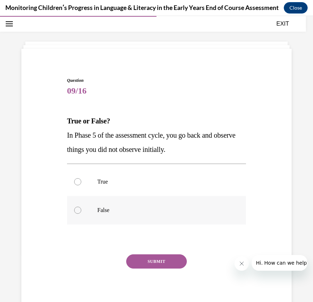
click at [77, 210] on div at bounding box center [77, 210] width 7 height 7
click at [77, 210] on input "False" at bounding box center [77, 210] width 7 height 7
radio input "true"
click at [158, 260] on button "SUBMIT" at bounding box center [156, 262] width 61 height 14
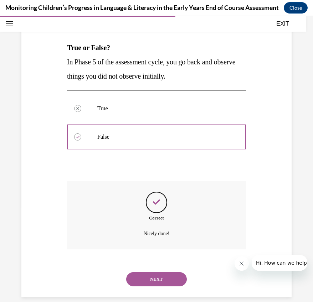
scroll to position [96, 0]
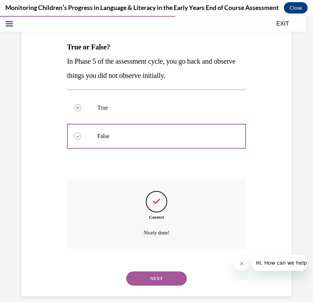
click at [167, 274] on button "NEXT" at bounding box center [156, 279] width 61 height 14
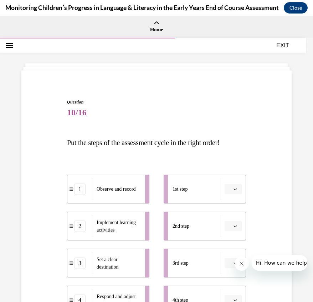
click at [235, 193] on button "button" at bounding box center [232, 189] width 17 height 11
click at [224, 260] on span "4" at bounding box center [225, 262] width 2 height 6
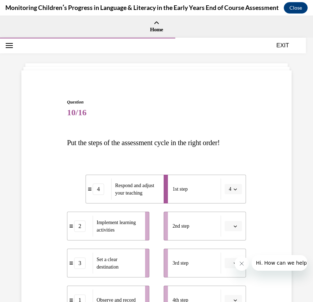
click at [226, 230] on button "button" at bounding box center [232, 226] width 17 height 11
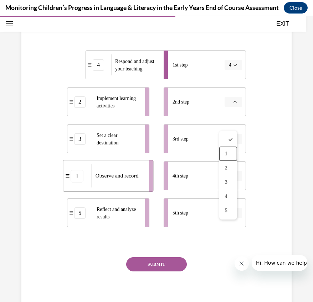
scroll to position [137, 0]
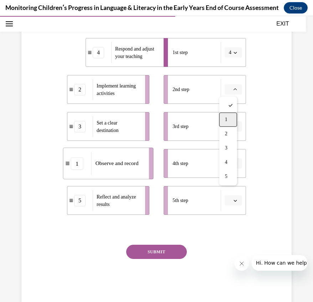
click at [228, 126] on div "1" at bounding box center [228, 119] width 18 height 14
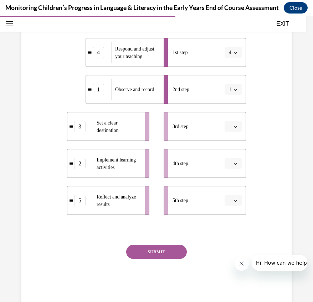
click at [231, 131] on button "button" at bounding box center [232, 126] width 17 height 11
click at [224, 184] on div "3" at bounding box center [227, 185] width 18 height 14
click at [231, 55] on button "4" at bounding box center [232, 52] width 17 height 11
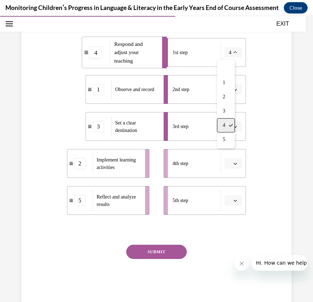
click at [222, 124] on div "4" at bounding box center [226, 125] width 18 height 14
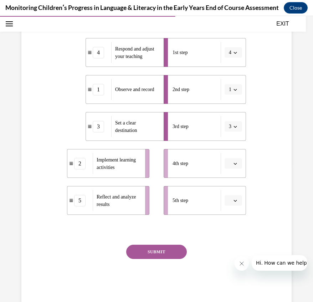
click at [233, 90] on icon "button" at bounding box center [235, 90] width 4 height 4
click at [232, 53] on span "button" at bounding box center [234, 52] width 5 height 5
click at [225, 141] on div "5" at bounding box center [226, 139] width 18 height 14
click at [233, 90] on button "1" at bounding box center [232, 89] width 17 height 11
click at [223, 149] on span "3" at bounding box center [223, 148] width 2 height 6
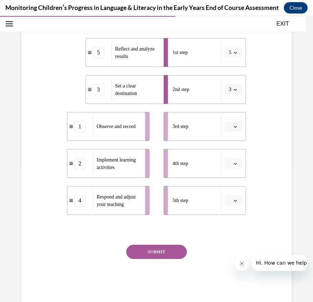
click at [233, 128] on icon "button" at bounding box center [235, 127] width 4 height 4
click at [230, 94] on button "3" at bounding box center [232, 89] width 17 height 11
click at [225, 121] on span "1" at bounding box center [223, 120] width 2 height 6
click at [232, 91] on span "button" at bounding box center [234, 89] width 5 height 5
click at [232, 53] on span "button" at bounding box center [234, 52] width 5 height 5
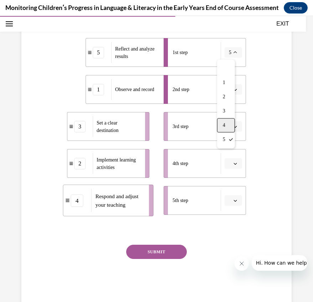
click at [224, 125] on span "4" at bounding box center [223, 125] width 2 height 6
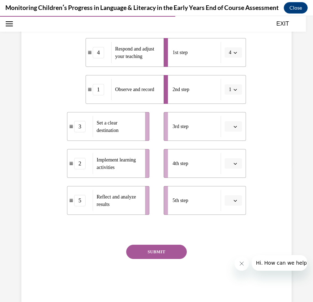
click at [234, 90] on icon "button" at bounding box center [235, 90] width 3 height 2
click at [220, 147] on div "3" at bounding box center [226, 148] width 18 height 14
click at [230, 131] on button "button" at bounding box center [232, 126] width 17 height 11
click at [233, 51] on icon "button" at bounding box center [235, 53] width 4 height 4
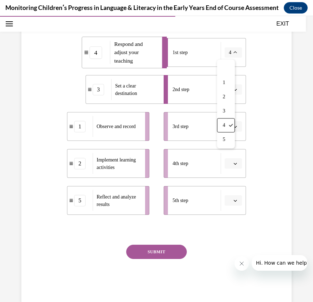
drag, startPoint x: 224, startPoint y: 130, endPoint x: 224, endPoint y: 124, distance: 5.7
click at [224, 129] on div "4" at bounding box center [226, 125] width 18 height 14
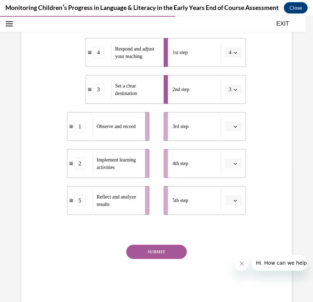
click at [232, 92] on button "3" at bounding box center [232, 89] width 17 height 11
click at [225, 120] on span "1" at bounding box center [223, 120] width 2 height 6
click at [233, 127] on icon "button" at bounding box center [235, 127] width 4 height 4
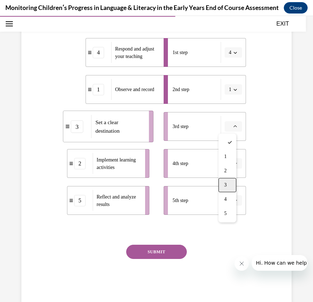
click at [228, 181] on div "3" at bounding box center [227, 185] width 18 height 14
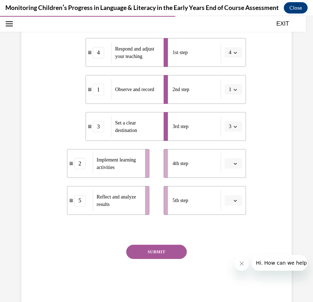
click at [234, 166] on button "button" at bounding box center [232, 163] width 17 height 11
click at [227, 247] on div "5" at bounding box center [227, 250] width 18 height 14
click at [233, 200] on icon "button" at bounding box center [235, 201] width 4 height 4
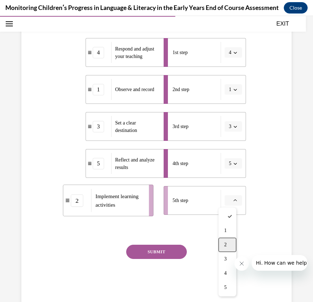
click at [229, 244] on div "2" at bounding box center [227, 245] width 18 height 14
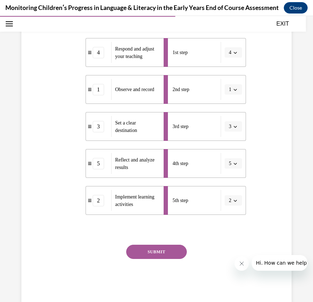
click at [165, 248] on button "SUBMIT" at bounding box center [156, 252] width 61 height 14
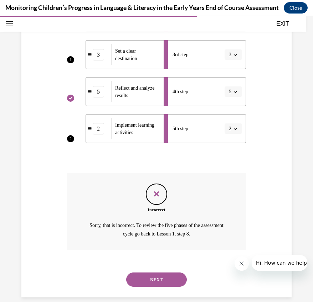
scroll to position [210, 0]
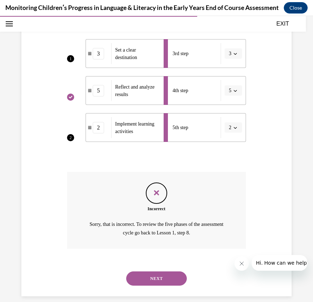
click at [167, 273] on button "NEXT" at bounding box center [156, 279] width 61 height 14
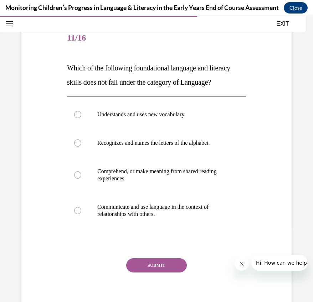
scroll to position [75, 0]
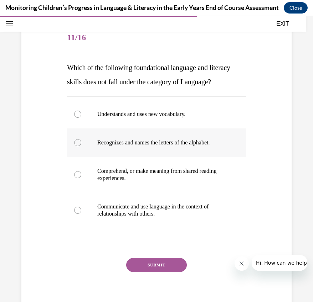
click at [76, 146] on div at bounding box center [77, 142] width 7 height 7
click at [76, 146] on input "Recognizes and names the letters of the alphabet." at bounding box center [77, 142] width 7 height 7
radio input "true"
click at [146, 272] on button "SUBMIT" at bounding box center [156, 265] width 61 height 14
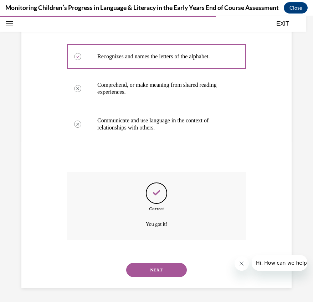
click at [152, 273] on button "NEXT" at bounding box center [156, 270] width 61 height 14
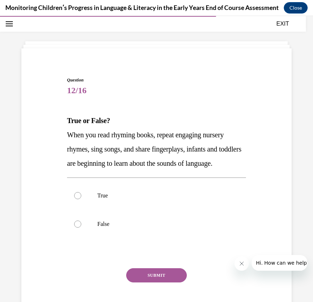
scroll to position [22, 0]
click at [78, 200] on div at bounding box center [77, 196] width 7 height 7
click at [78, 200] on input "True" at bounding box center [77, 196] width 7 height 7
radio input "true"
click at [157, 283] on button "SUBMIT" at bounding box center [156, 276] width 61 height 14
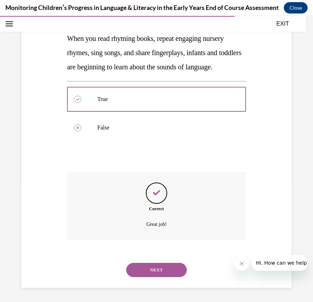
scroll to position [124, 0]
click at [152, 270] on button "NEXT" at bounding box center [156, 270] width 61 height 14
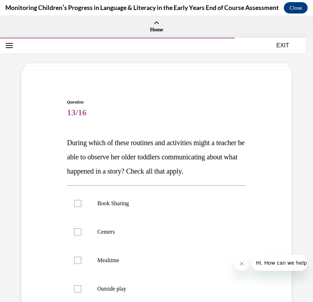
scroll to position [109, 0]
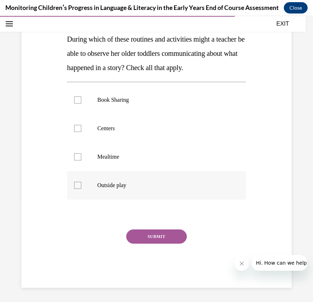
click at [77, 189] on div at bounding box center [77, 185] width 7 height 7
click at [77, 189] on input "Outside play" at bounding box center [77, 185] width 7 height 7
checkbox input "true"
click at [76, 161] on div at bounding box center [77, 156] width 7 height 7
click at [76, 161] on input "Mealtime" at bounding box center [77, 156] width 7 height 7
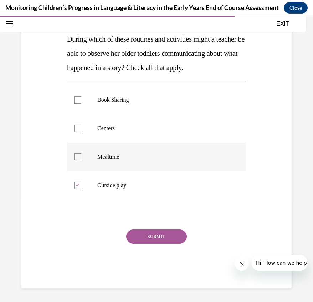
checkbox input "true"
click at [81, 135] on label "Centers" at bounding box center [156, 128] width 179 height 28
click at [81, 132] on input "Centers" at bounding box center [77, 128] width 7 height 7
checkbox input "true"
click at [79, 104] on div at bounding box center [77, 99] width 7 height 7
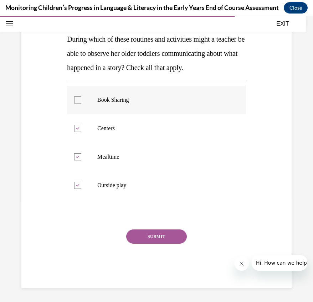
click at [79, 104] on input "Book Sharing" at bounding box center [77, 99] width 7 height 7
checkbox input "true"
click at [152, 244] on button "SUBMIT" at bounding box center [156, 237] width 61 height 14
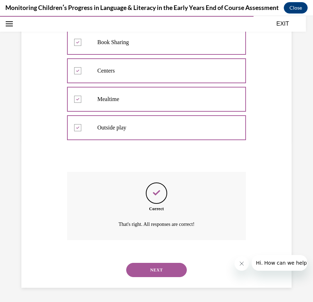
click at [140, 266] on button "NEXT" at bounding box center [156, 270] width 61 height 14
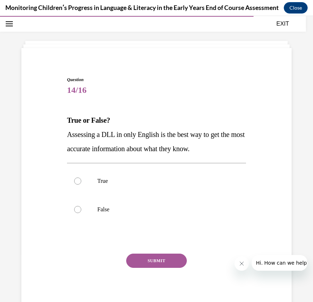
scroll to position [22, 0]
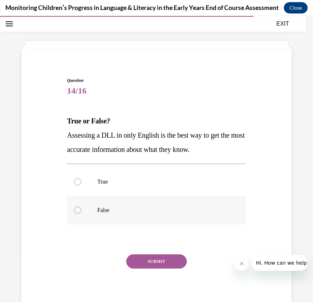
click at [78, 208] on div at bounding box center [77, 210] width 7 height 7
click at [78, 208] on input "False" at bounding box center [77, 210] width 7 height 7
radio input "true"
click at [151, 255] on button "SUBMIT" at bounding box center [156, 262] width 61 height 14
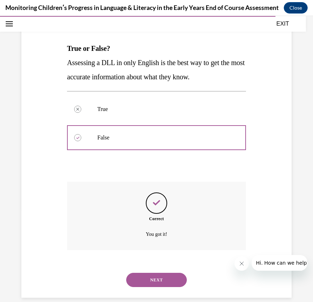
scroll to position [96, 0]
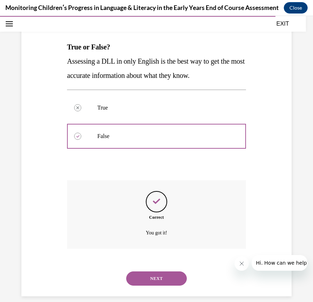
click at [145, 272] on button "NEXT" at bounding box center [156, 279] width 61 height 14
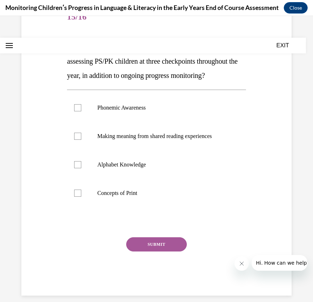
scroll to position [0, 0]
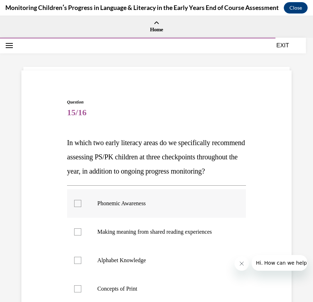
click at [80, 207] on div at bounding box center [77, 203] width 7 height 7
click at [80, 207] on input "Phonemic Awareness" at bounding box center [77, 203] width 7 height 7
checkbox input "true"
click at [80, 274] on label "Alphabet Knowledge" at bounding box center [156, 260] width 179 height 28
click at [80, 264] on input "Alphabet Knowledge" at bounding box center [77, 260] width 7 height 7
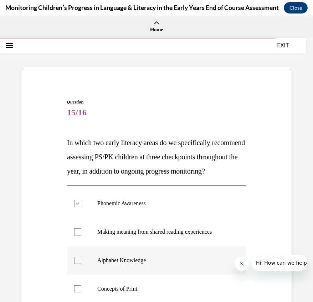
checkbox input "true"
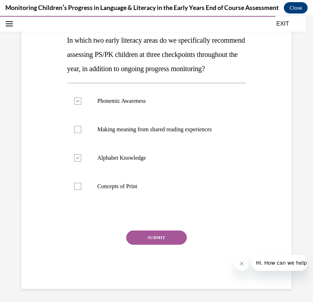
click at [157, 245] on button "SUBMIT" at bounding box center [156, 238] width 61 height 14
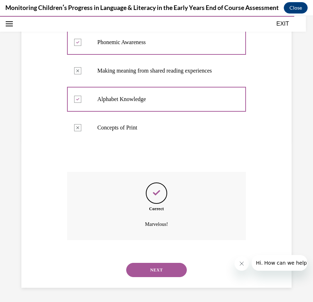
click at [149, 269] on button "NEXT" at bounding box center [156, 270] width 61 height 14
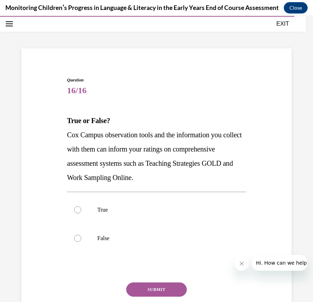
scroll to position [22, 0]
click at [78, 210] on div at bounding box center [77, 210] width 7 height 7
click at [78, 210] on input "True" at bounding box center [77, 210] width 7 height 7
radio input "true"
click at [163, 285] on button "SUBMIT" at bounding box center [156, 290] width 61 height 14
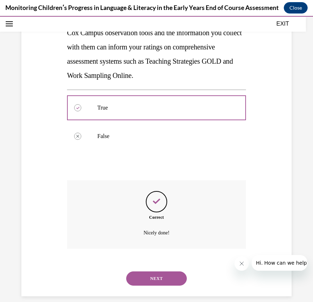
click at [157, 272] on button "NEXT" at bounding box center [156, 279] width 61 height 14
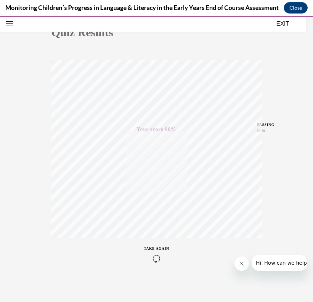
click at [280, 23] on button "EXIT" at bounding box center [282, 24] width 43 height 9
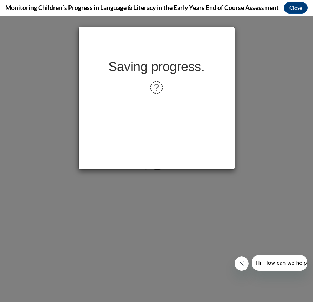
scroll to position [0, 0]
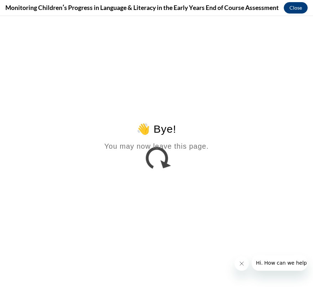
click at [288, 11] on button "Close" at bounding box center [295, 7] width 24 height 11
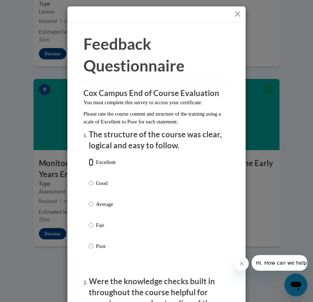
click at [90, 161] on input "Excellent" at bounding box center [91, 162] width 5 height 8
radio input "true"
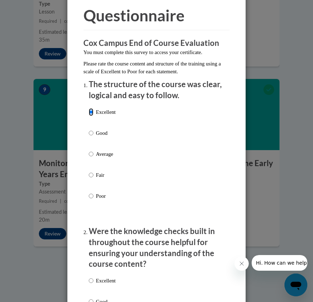
scroll to position [145, 0]
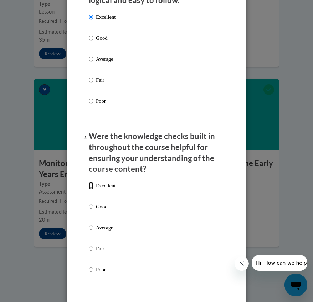
click at [89, 186] on input "Excellent" at bounding box center [91, 186] width 5 height 8
radio input "true"
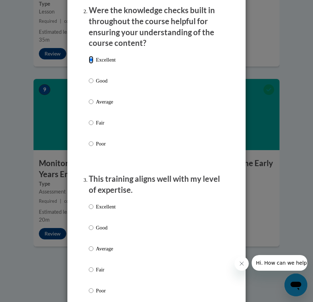
scroll to position [290, 0]
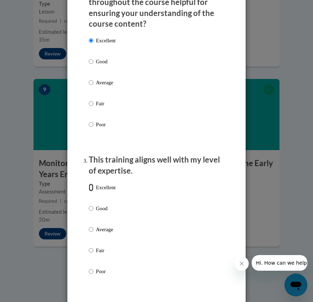
click at [89, 185] on input "Excellent" at bounding box center [91, 188] width 5 height 8
radio input "true"
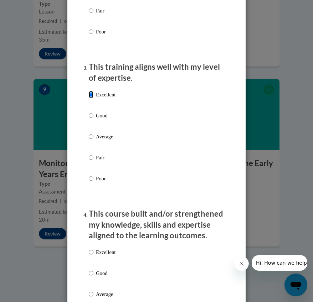
scroll to position [472, 0]
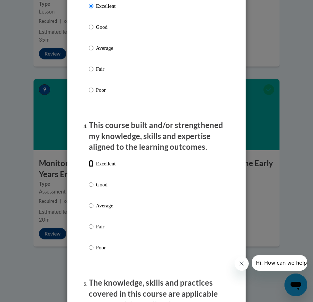
click at [89, 162] on input "Excellent" at bounding box center [91, 164] width 5 height 8
radio input "true"
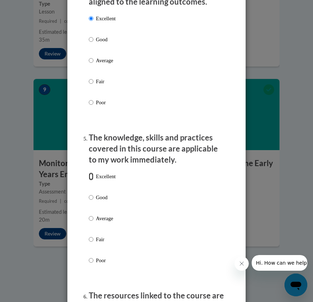
click at [89, 175] on input "Excellent" at bounding box center [91, 177] width 5 height 8
radio input "true"
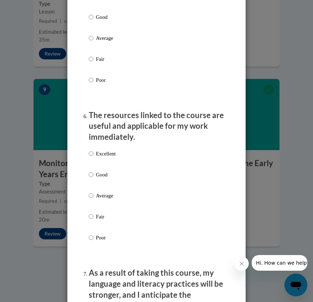
scroll to position [799, 0]
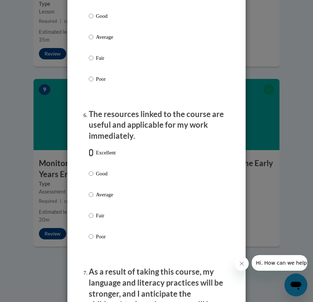
click at [90, 149] on input "Excellent" at bounding box center [91, 153] width 5 height 8
radio input "true"
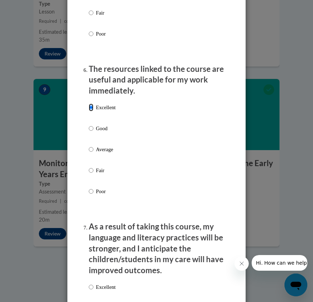
scroll to position [944, 0]
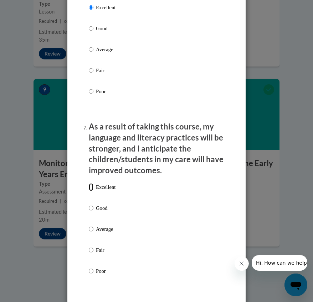
click at [89, 185] on input "Excellent" at bounding box center [91, 187] width 5 height 8
radio input "true"
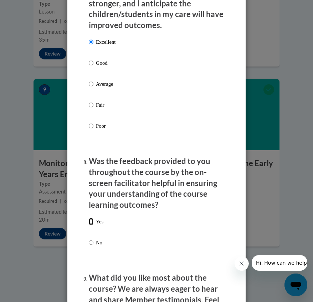
click at [89, 219] on input "Yes" at bounding box center [91, 222] width 5 height 8
radio input "true"
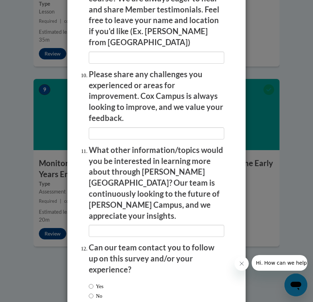
scroll to position [1386, 0]
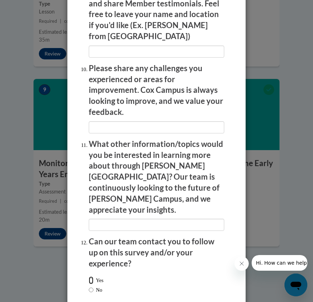
click at [89, 277] on input "Yes" at bounding box center [91, 281] width 5 height 8
radio input "true"
